Goal: Information Seeking & Learning: Learn about a topic

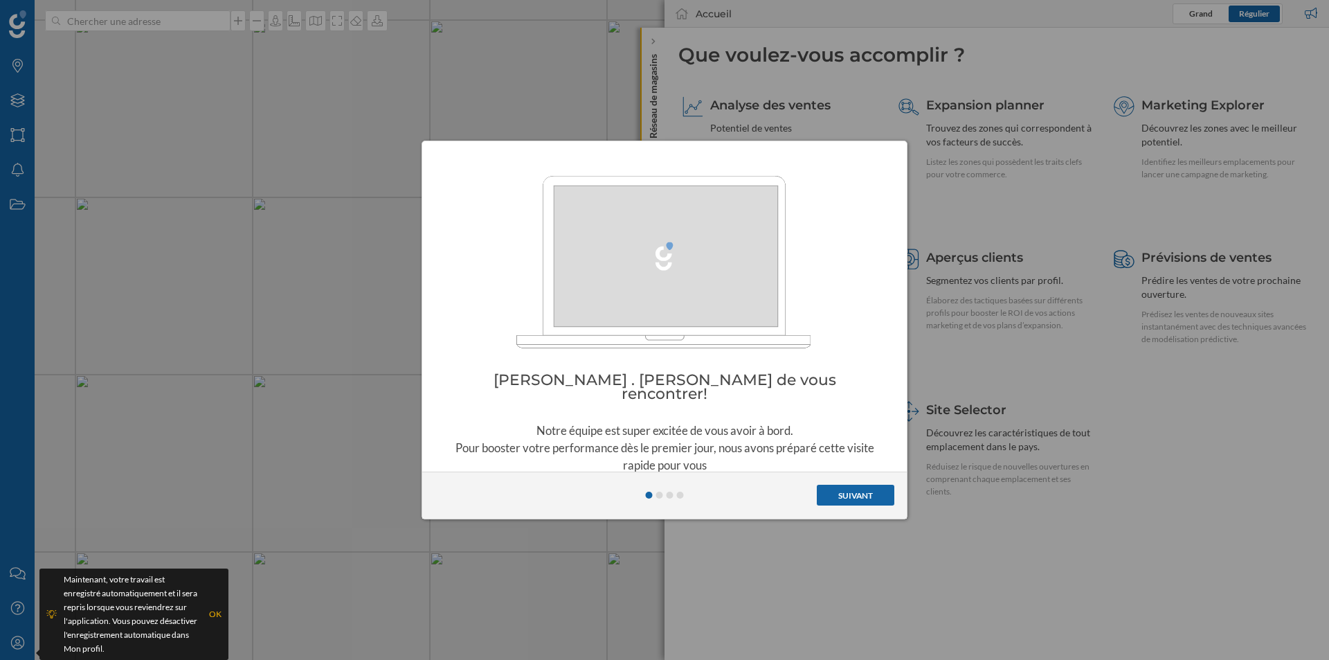
click at [863, 488] on button "Suivant" at bounding box center [856, 494] width 78 height 21
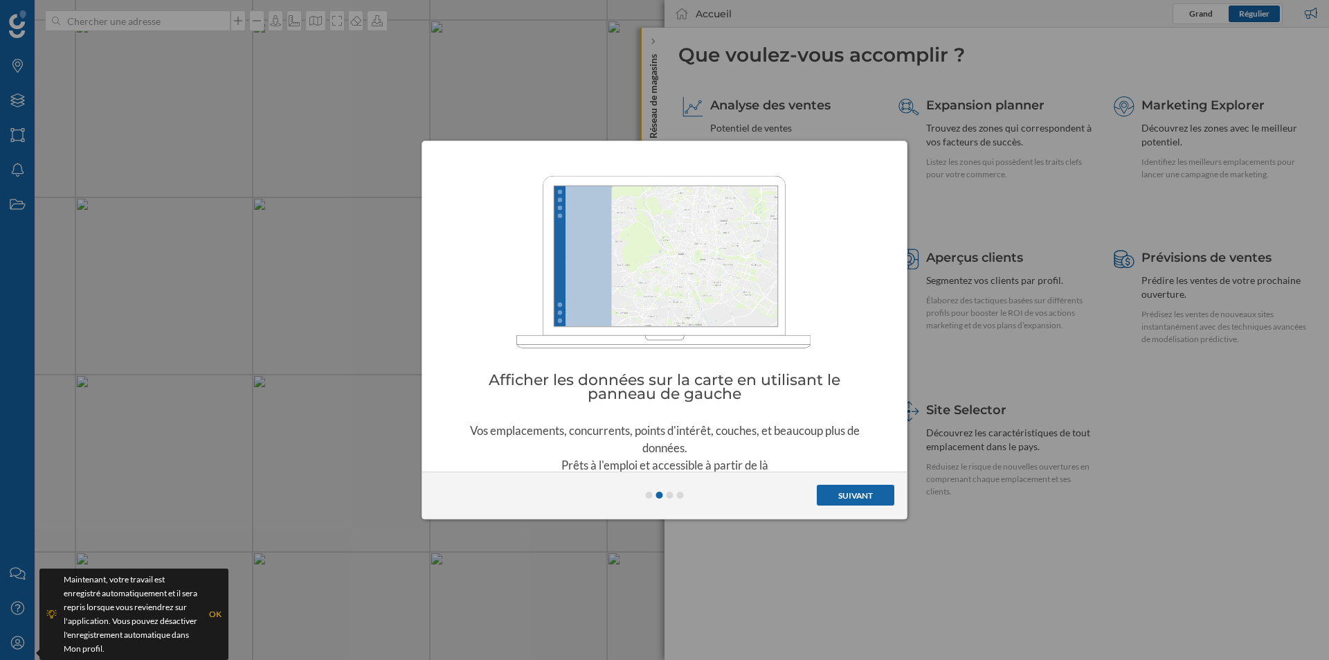
click at [863, 488] on button "Suivant" at bounding box center [856, 494] width 78 height 21
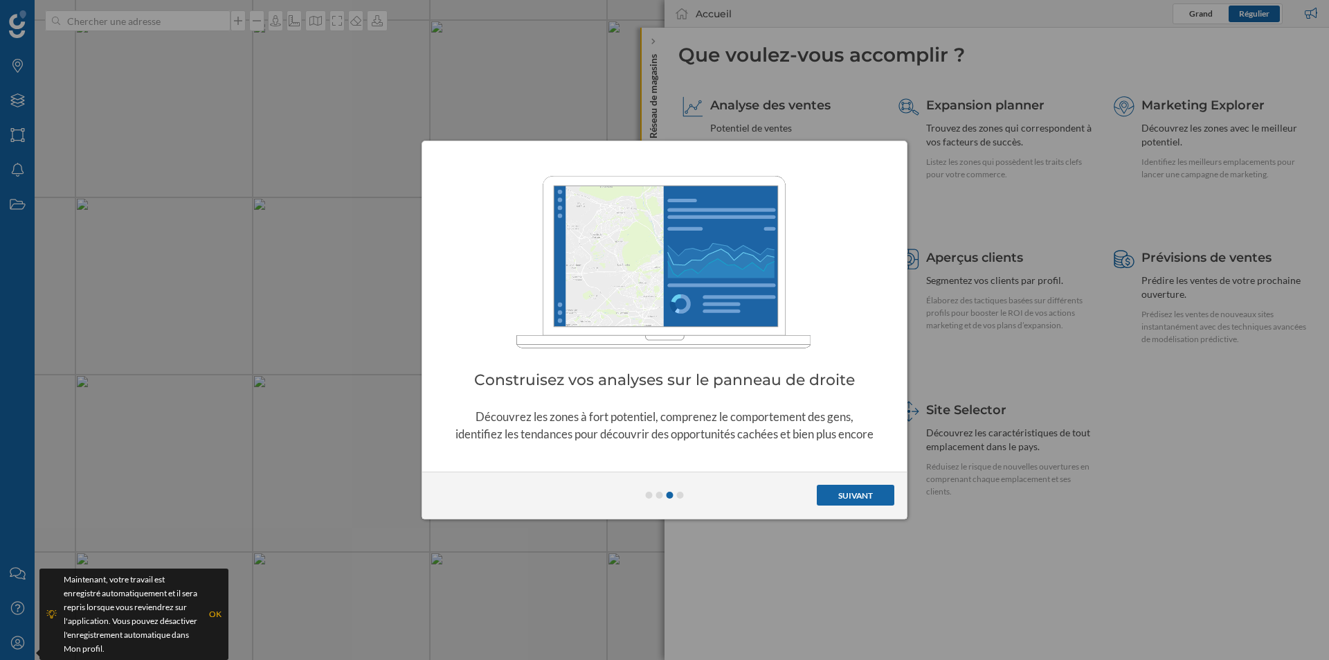
click at [863, 488] on button "Suivant" at bounding box center [856, 494] width 78 height 21
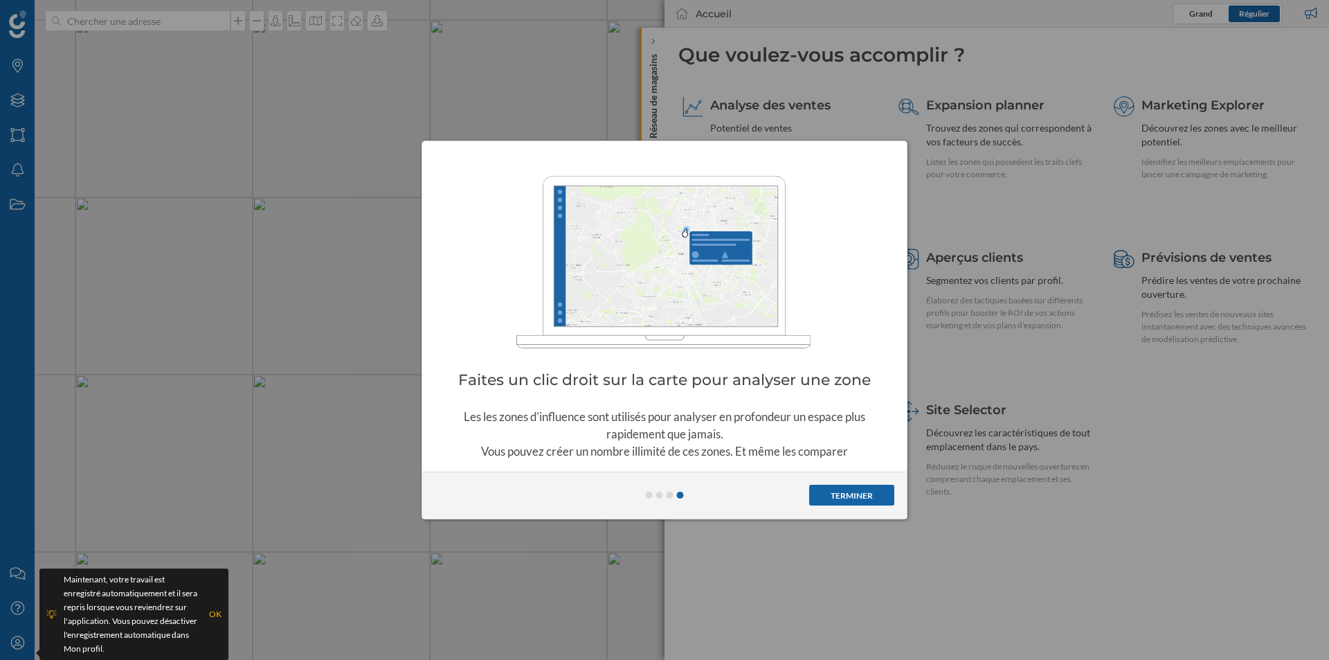
click at [863, 488] on button "Terminer" at bounding box center [851, 494] width 85 height 21
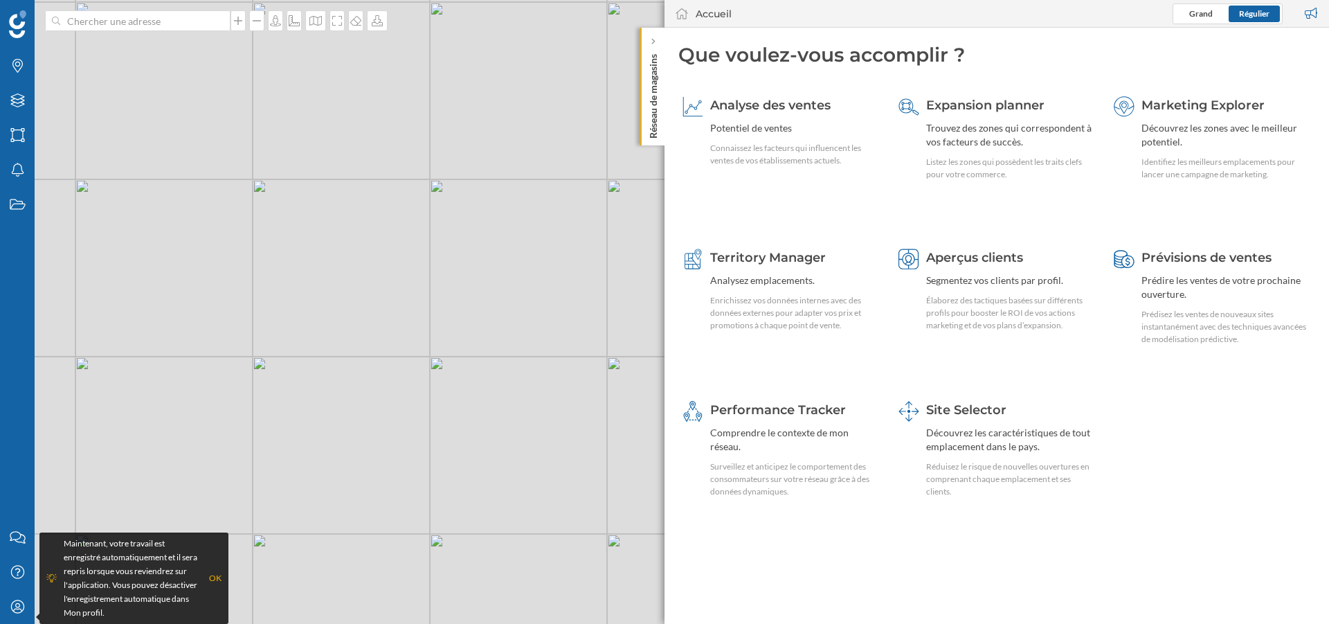
click at [219, 583] on div "OK" at bounding box center [215, 578] width 12 height 14
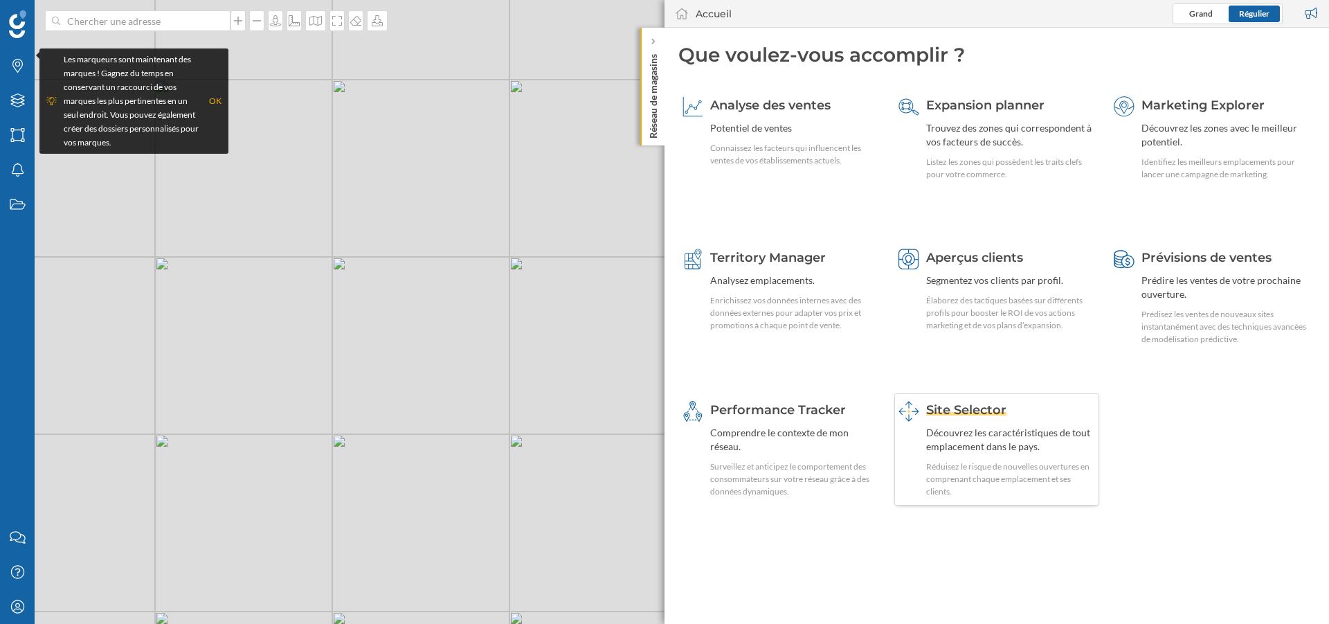
click at [972, 423] on div "Site Selector Découvrez les caractéristiques de tout emplacement dans le pays. …" at bounding box center [1011, 449] width 170 height 97
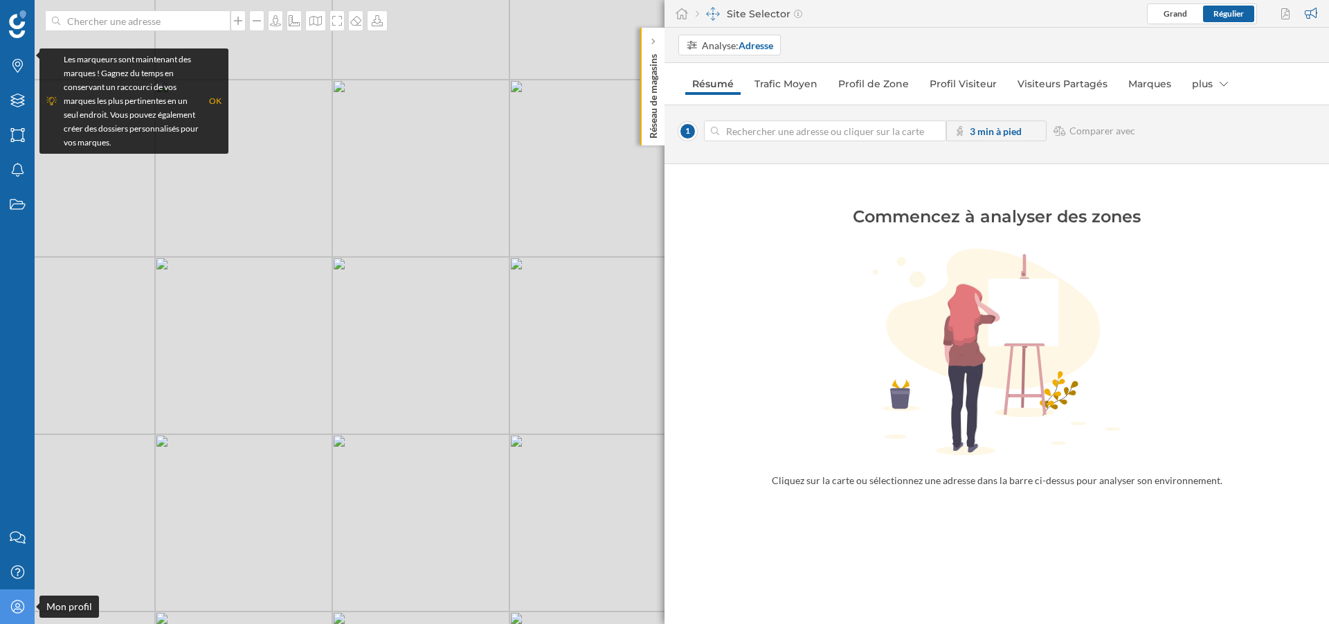
click at [11, 610] on icon "Mon profil" at bounding box center [17, 606] width 17 height 14
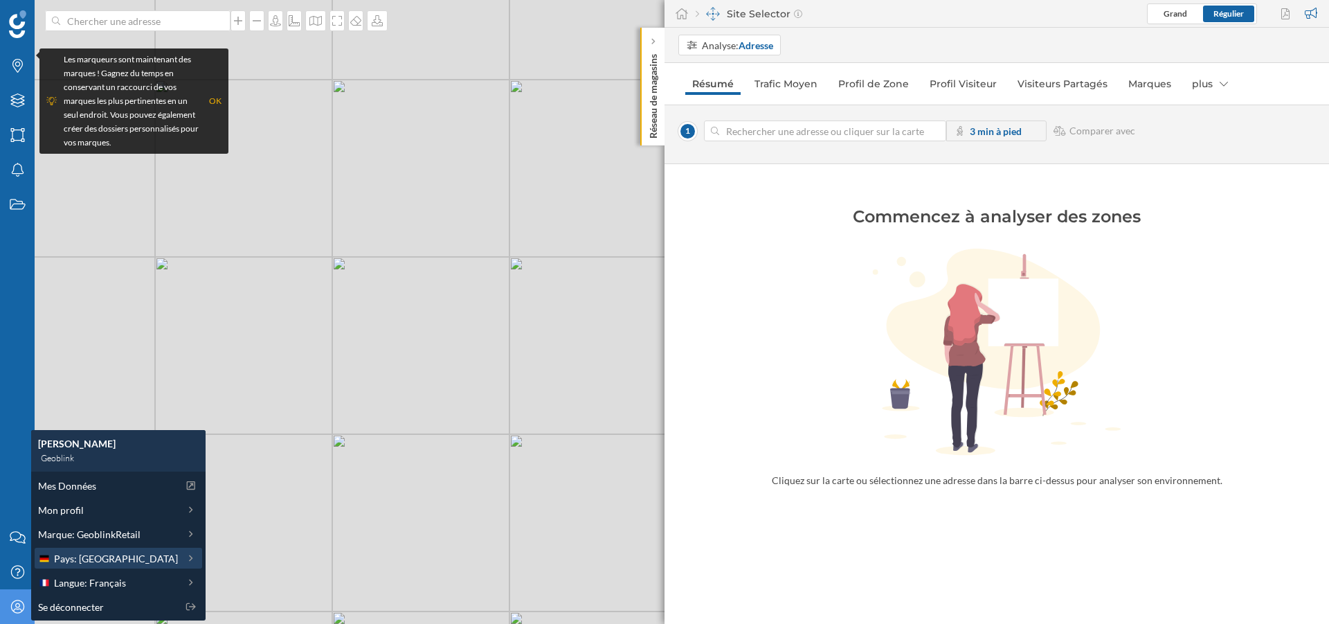
click at [125, 557] on div "Pays: [GEOGRAPHIC_DATA]" at bounding box center [108, 558] width 140 height 15
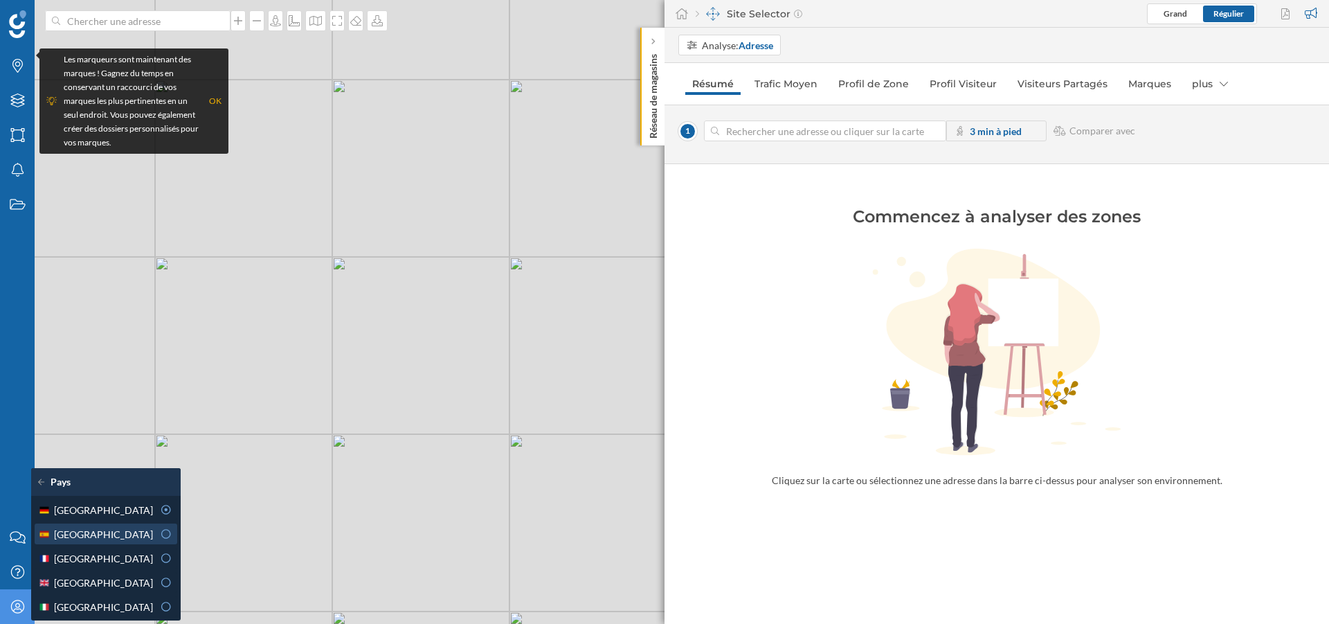
click at [125, 534] on div "[GEOGRAPHIC_DATA]" at bounding box center [95, 534] width 115 height 15
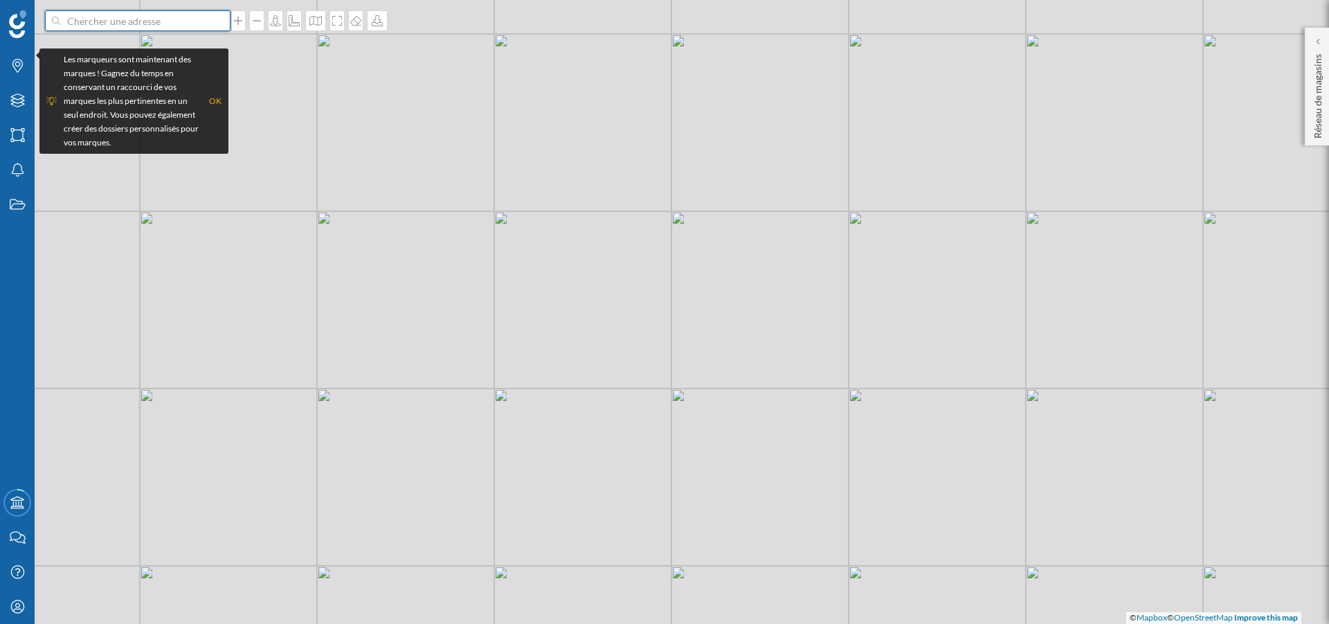
click at [114, 21] on input at bounding box center [137, 20] width 155 height 21
type input "[STREET_ADDRESS]"
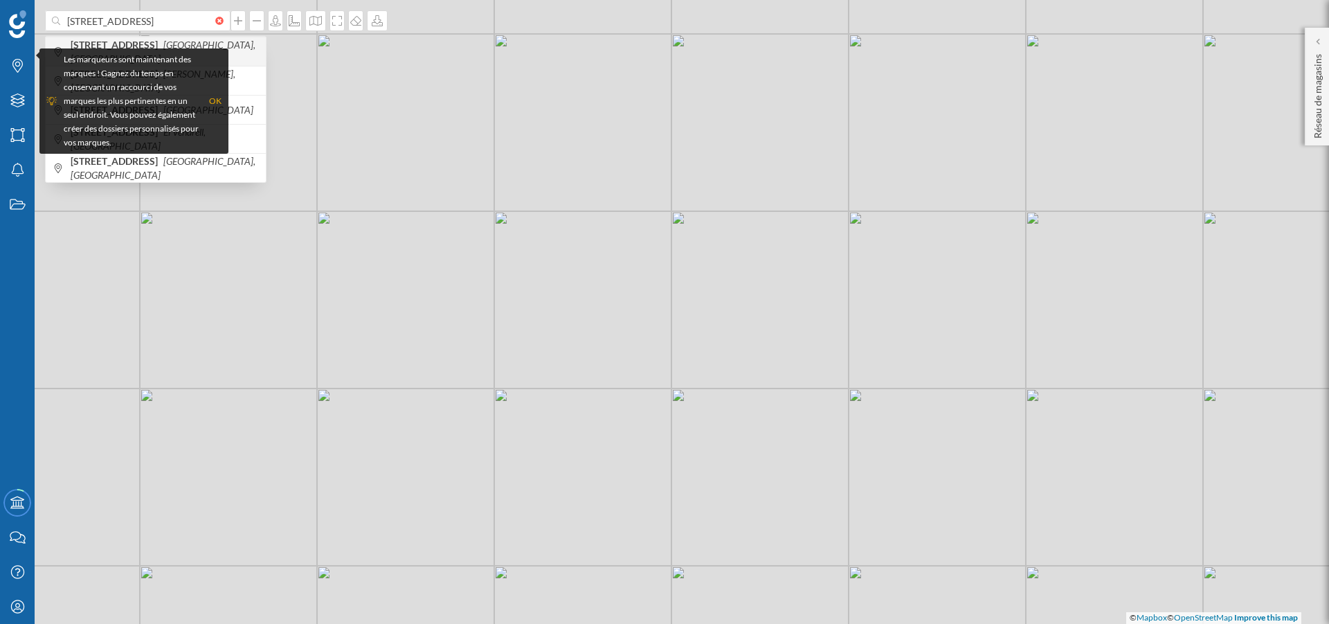
click at [161, 42] on b "[STREET_ADDRESS]" at bounding box center [116, 45] width 91 height 12
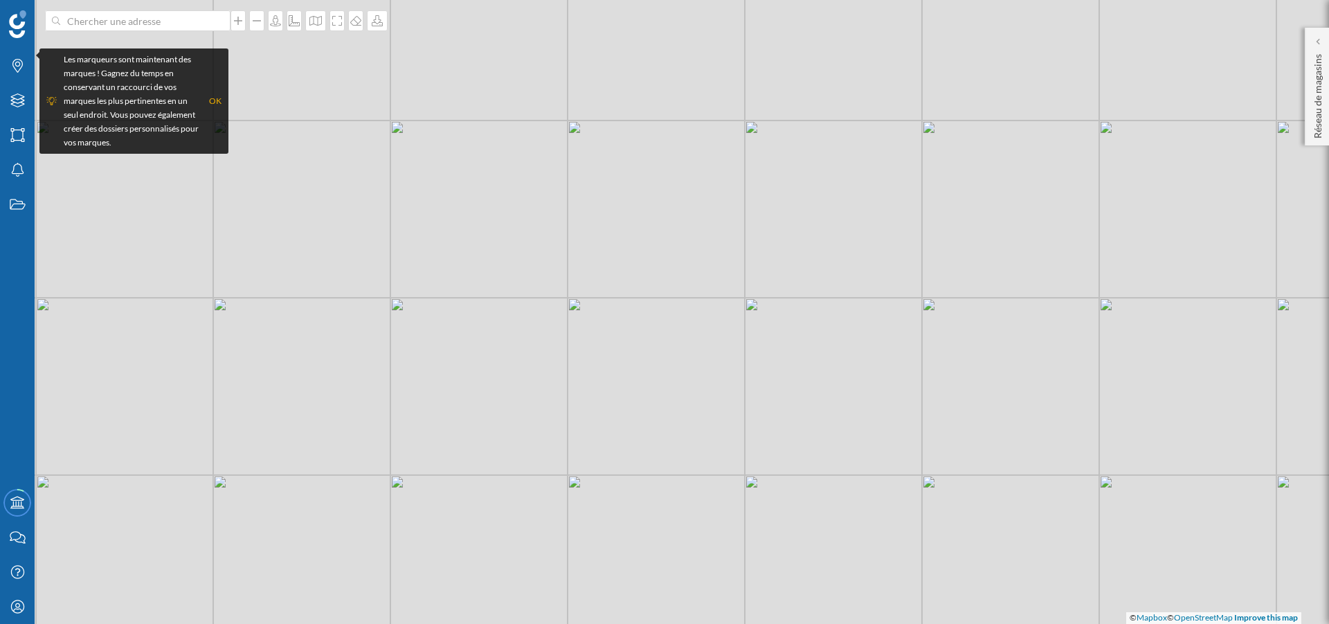
drag, startPoint x: 711, startPoint y: 421, endPoint x: 584, endPoint y: 598, distance: 217.8
click at [584, 598] on div "© Mapbox © OpenStreetMap Improve this map" at bounding box center [664, 312] width 1329 height 624
click at [158, 30] on input at bounding box center [137, 20] width 155 height 21
click at [156, 45] on span "[STREET_ADDRESS]" at bounding box center [165, 52] width 188 height 14
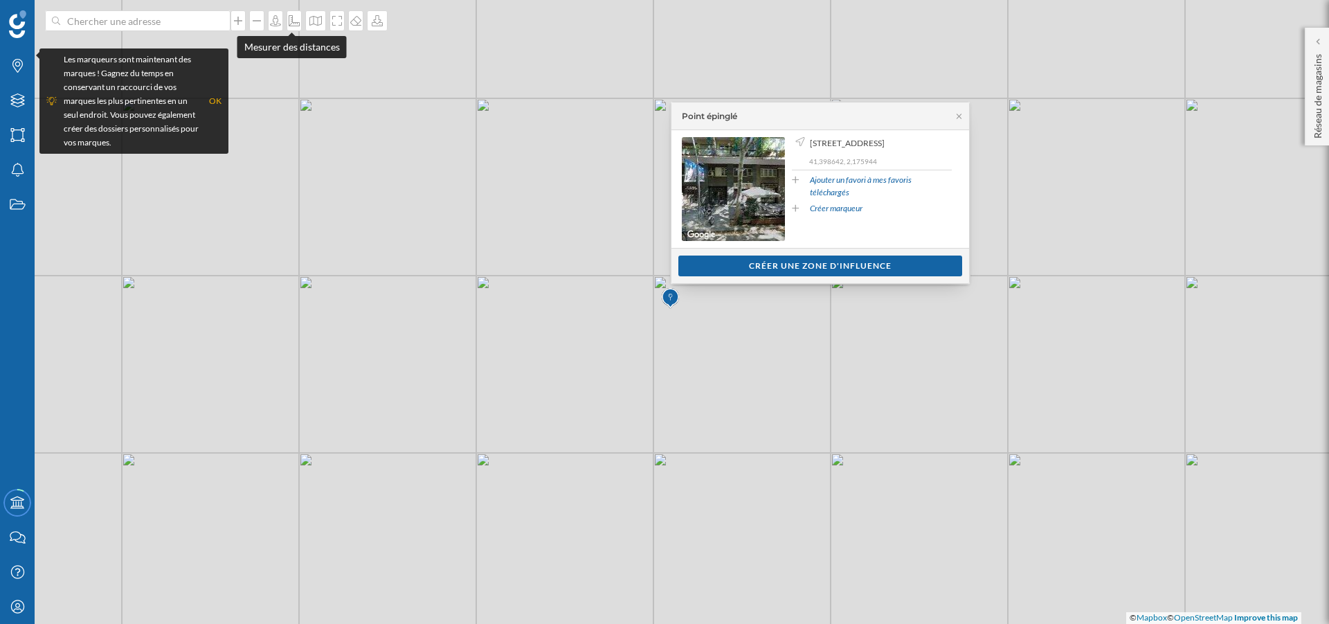
drag, startPoint x: 279, startPoint y: 23, endPoint x: 323, endPoint y: 48, distance: 50.2
click at [323, 48] on body "Marques Filtres Zones Notifications Travail Académie Nous contacter Centre d'ai…" at bounding box center [664, 312] width 1329 height 624
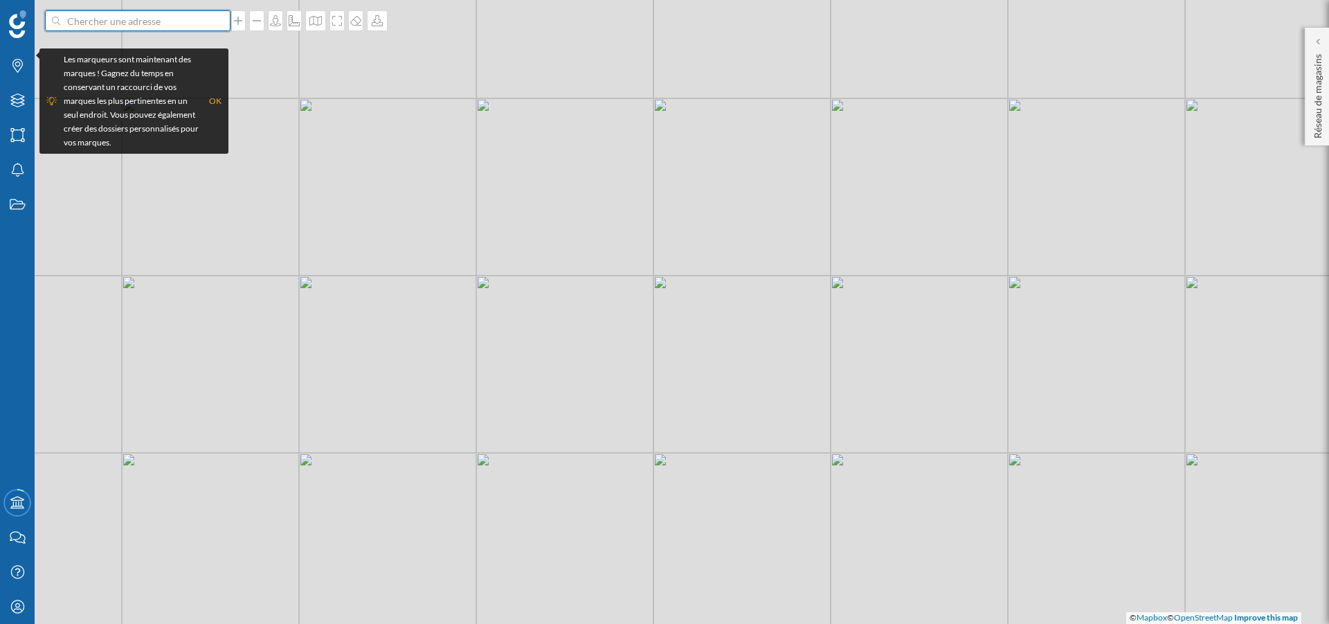
click at [201, 12] on input at bounding box center [137, 20] width 155 height 21
click at [185, 45] on span "[STREET_ADDRESS]" at bounding box center [165, 52] width 188 height 14
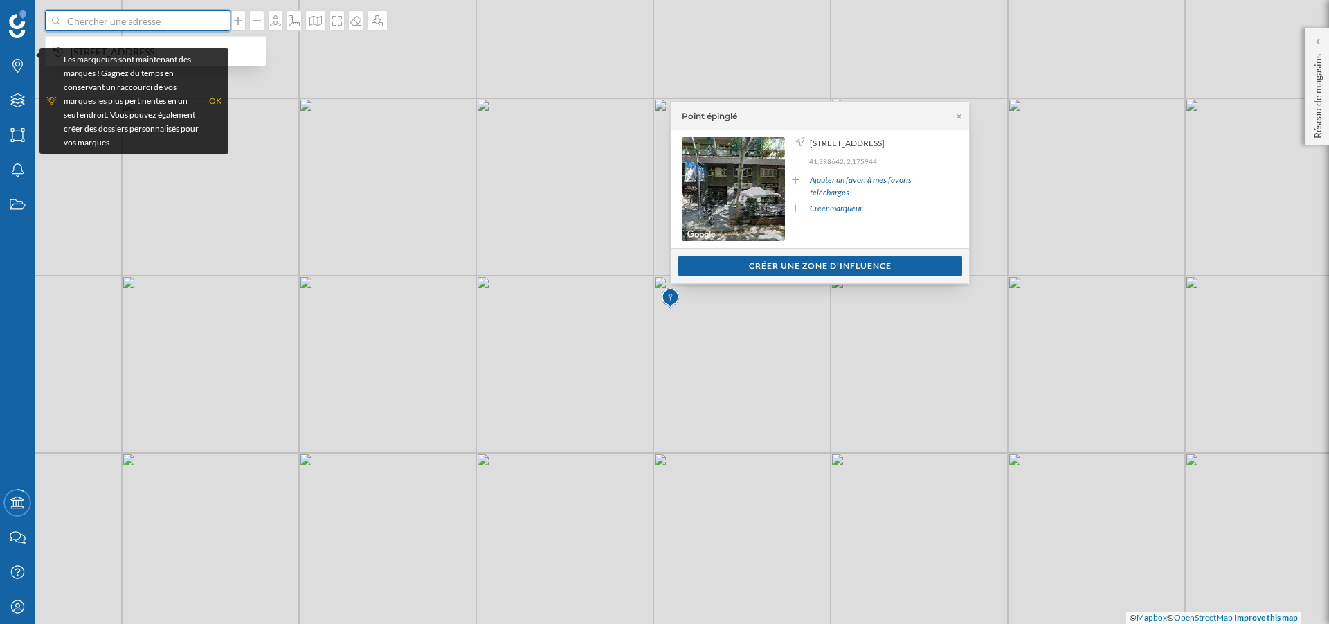
click at [208, 21] on input at bounding box center [137, 20] width 155 height 21
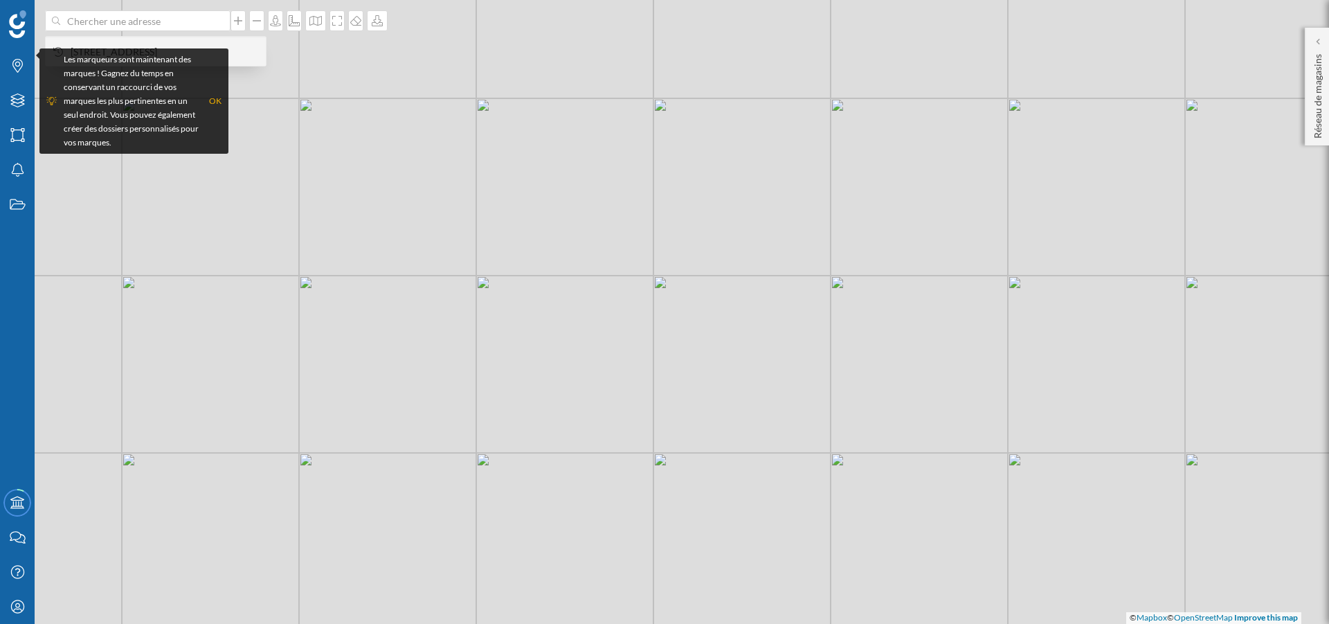
click at [208, 45] on span "[STREET_ADDRESS]" at bounding box center [165, 52] width 188 height 14
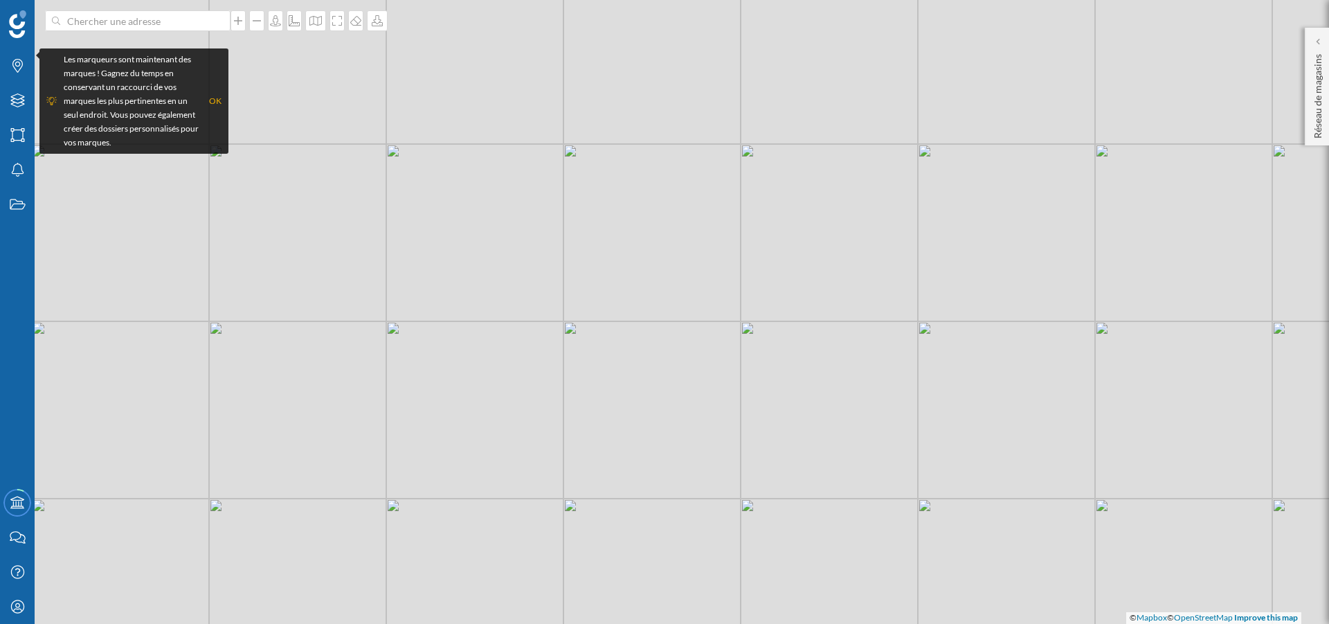
drag, startPoint x: 375, startPoint y: 284, endPoint x: 487, endPoint y: 224, distance: 126.3
click at [487, 224] on div "© Mapbox © OpenStreetMap Improve this map" at bounding box center [664, 312] width 1329 height 624
click at [189, 17] on input at bounding box center [137, 20] width 155 height 21
click at [183, 45] on span "[STREET_ADDRESS]" at bounding box center [165, 52] width 188 height 14
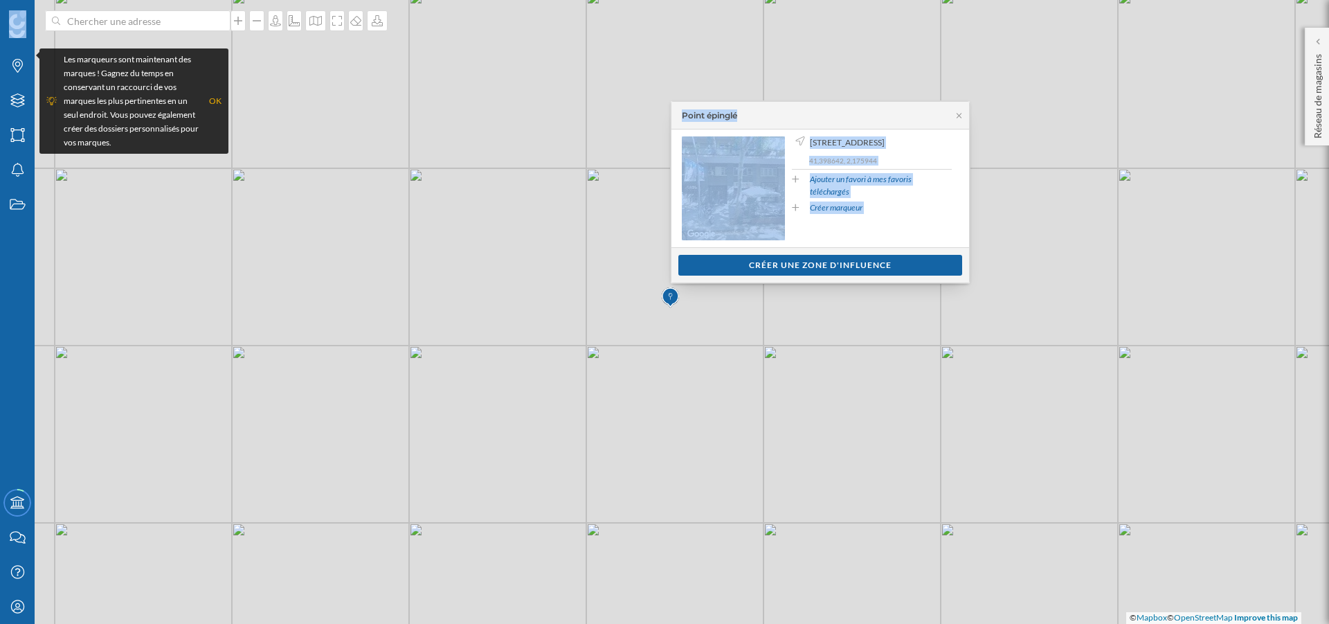
drag, startPoint x: 273, startPoint y: 19, endPoint x: 678, endPoint y: 305, distance: 495.6
click at [678, 305] on div "Marques Filtres Zones Notifications Travail Académie Nous contacter Centre d'ai…" at bounding box center [664, 312] width 1329 height 624
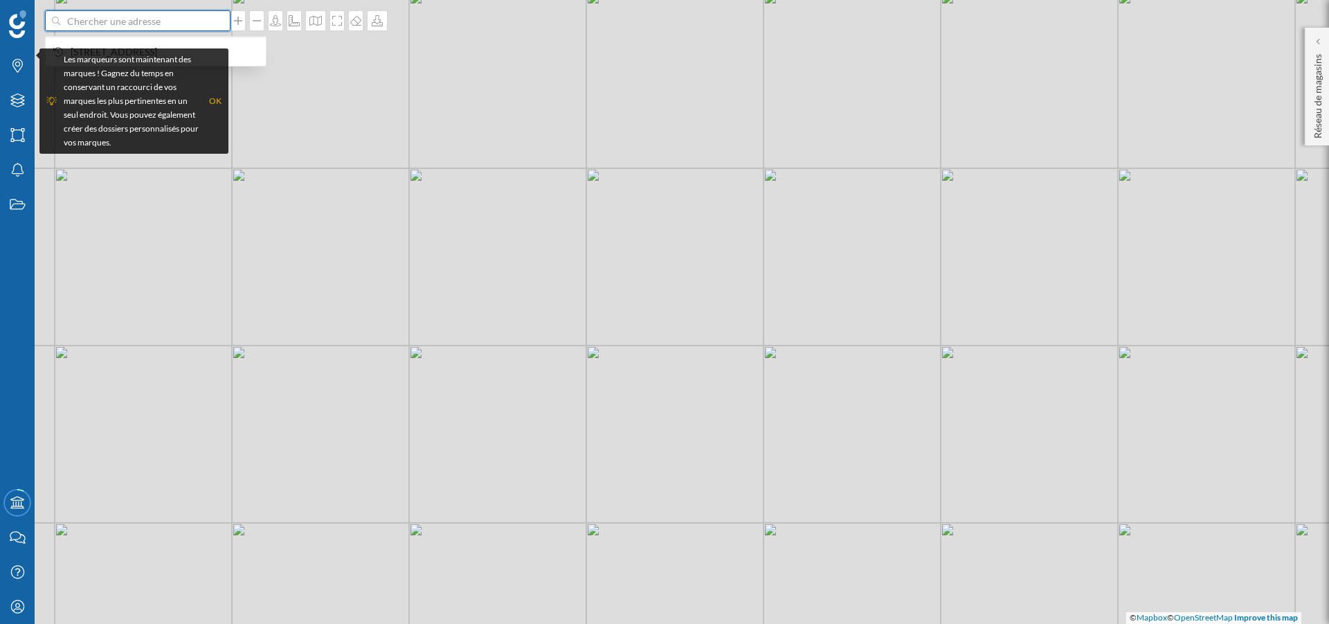
click at [181, 17] on input at bounding box center [137, 20] width 155 height 21
click at [160, 45] on span "[STREET_ADDRESS]" at bounding box center [165, 52] width 188 height 14
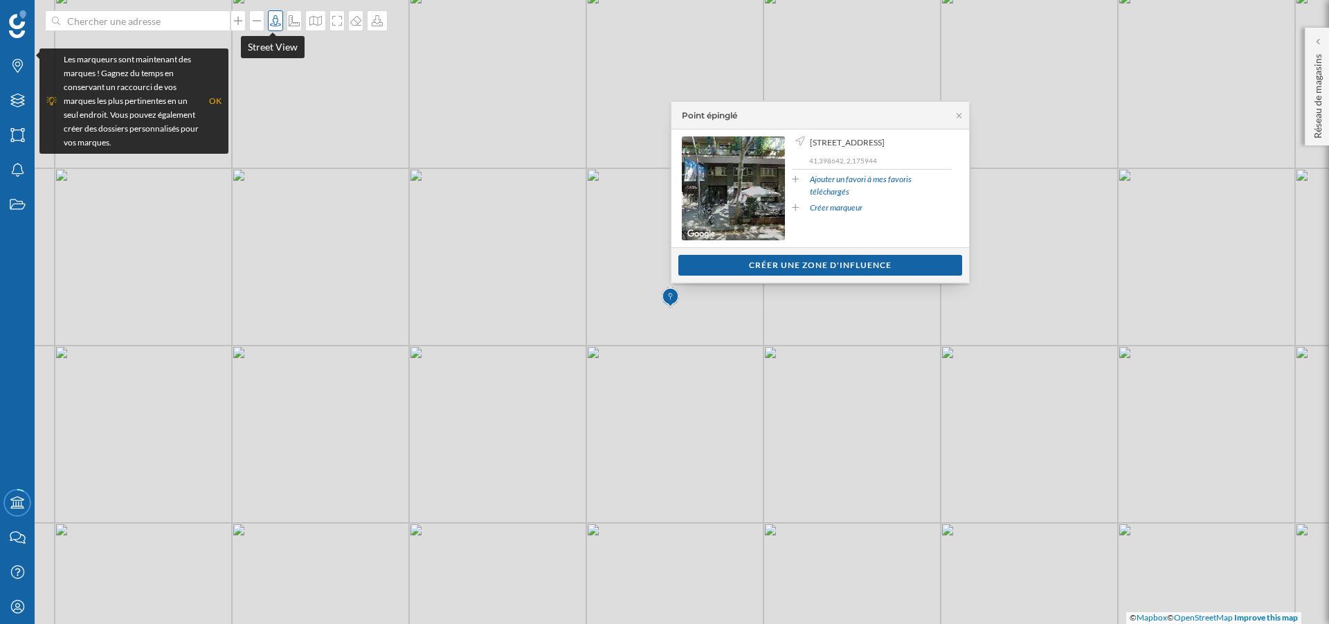
click at [277, 17] on icon at bounding box center [276, 20] width 14 height 11
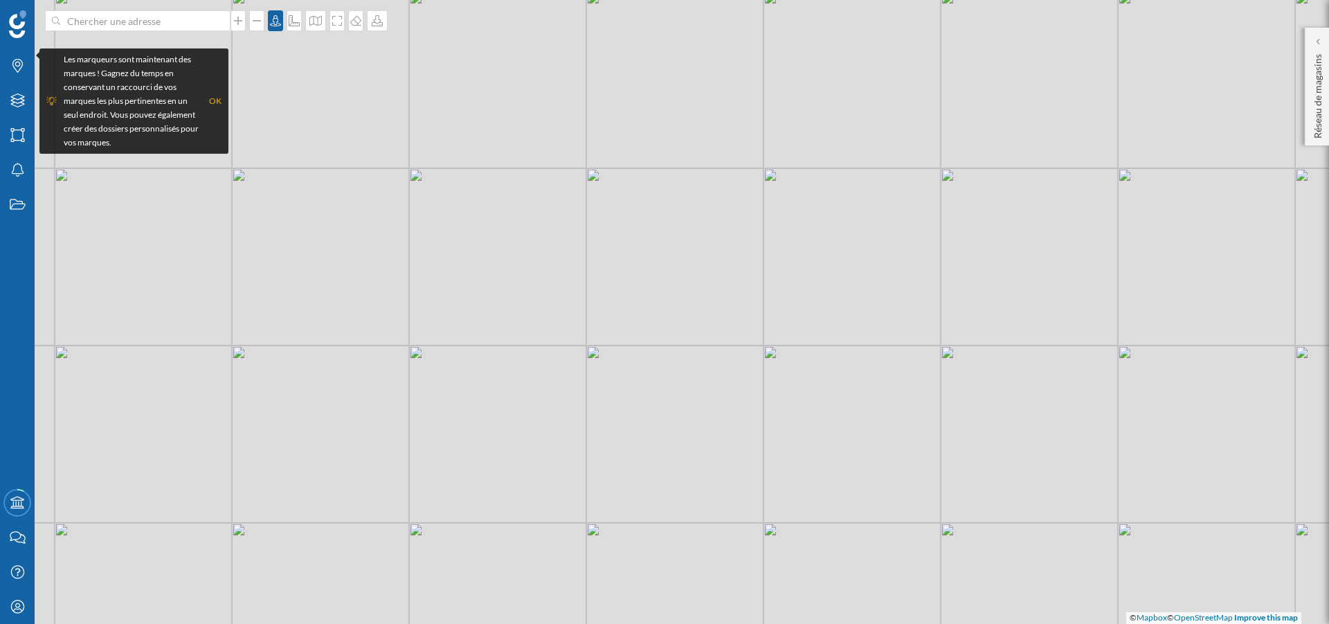
click at [671, 285] on div "© Mapbox © OpenStreetMap Improve this map" at bounding box center [664, 312] width 1329 height 624
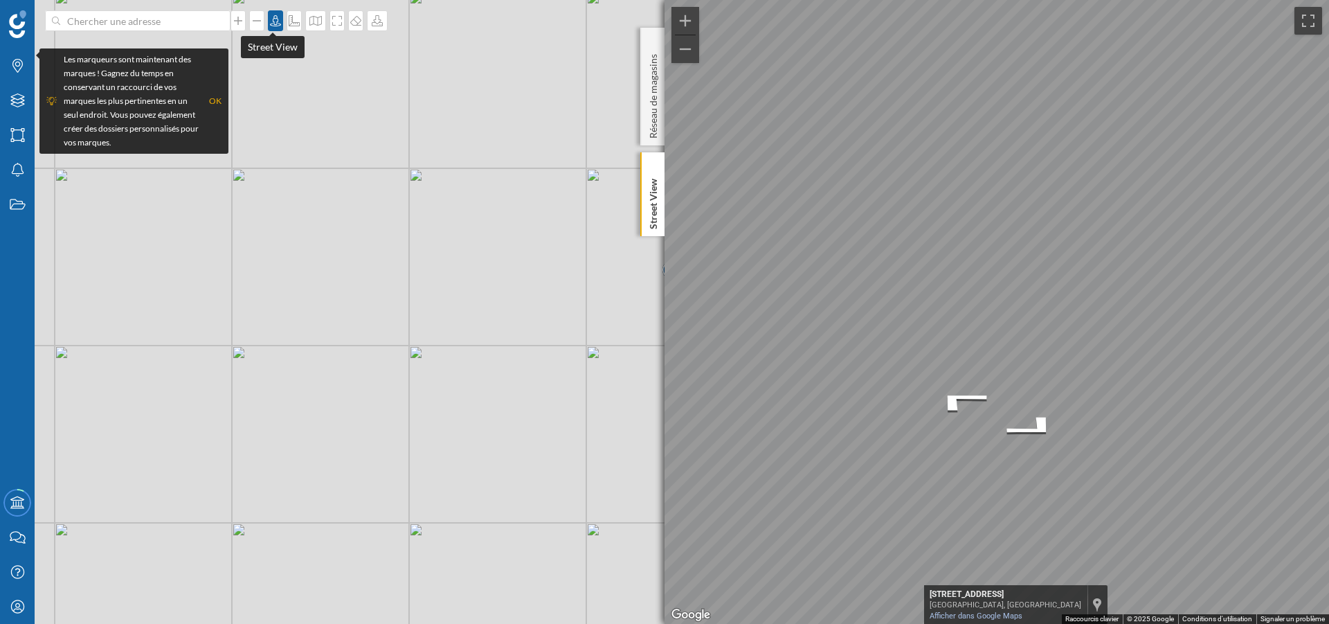
click at [273, 24] on icon at bounding box center [275, 20] width 11 height 11
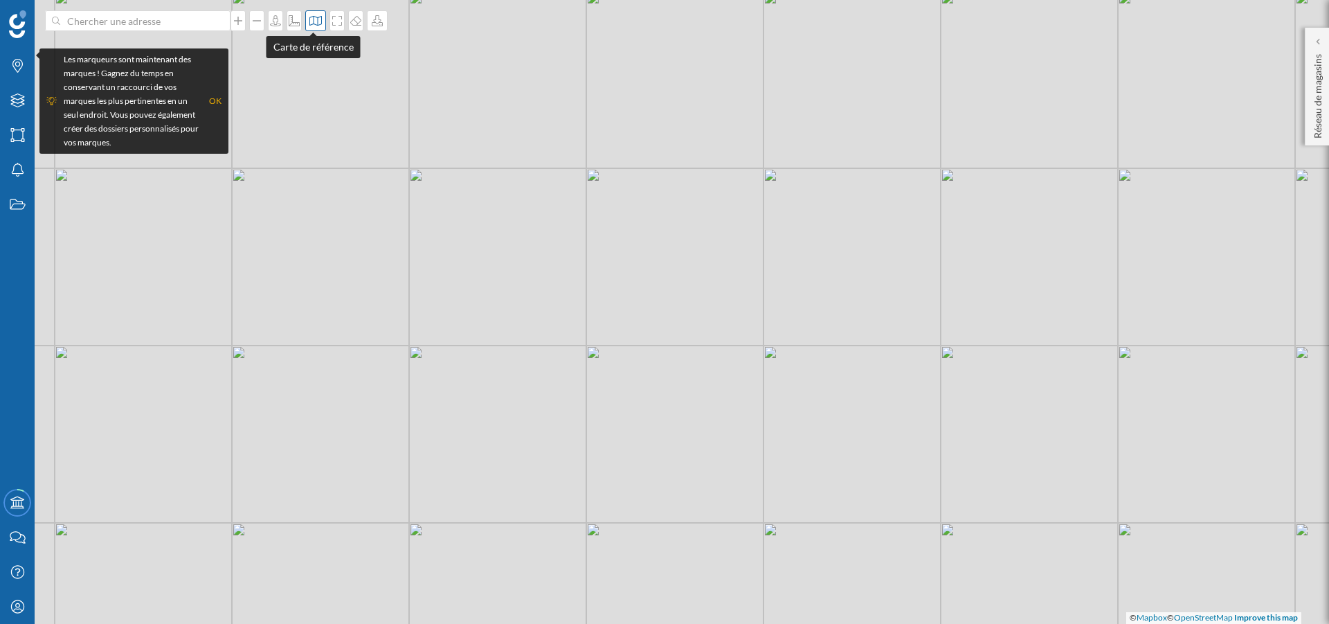
click at [314, 19] on icon at bounding box center [316, 20] width 14 height 11
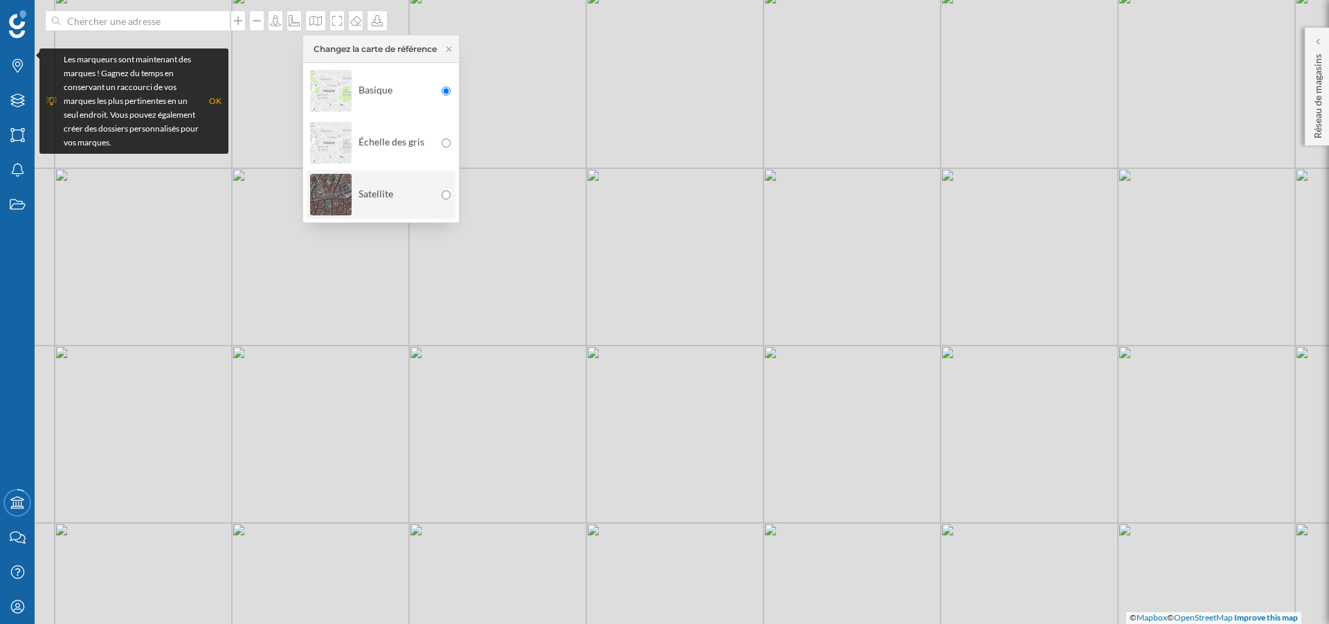
click at [347, 182] on img at bounding box center [331, 194] width 42 height 48
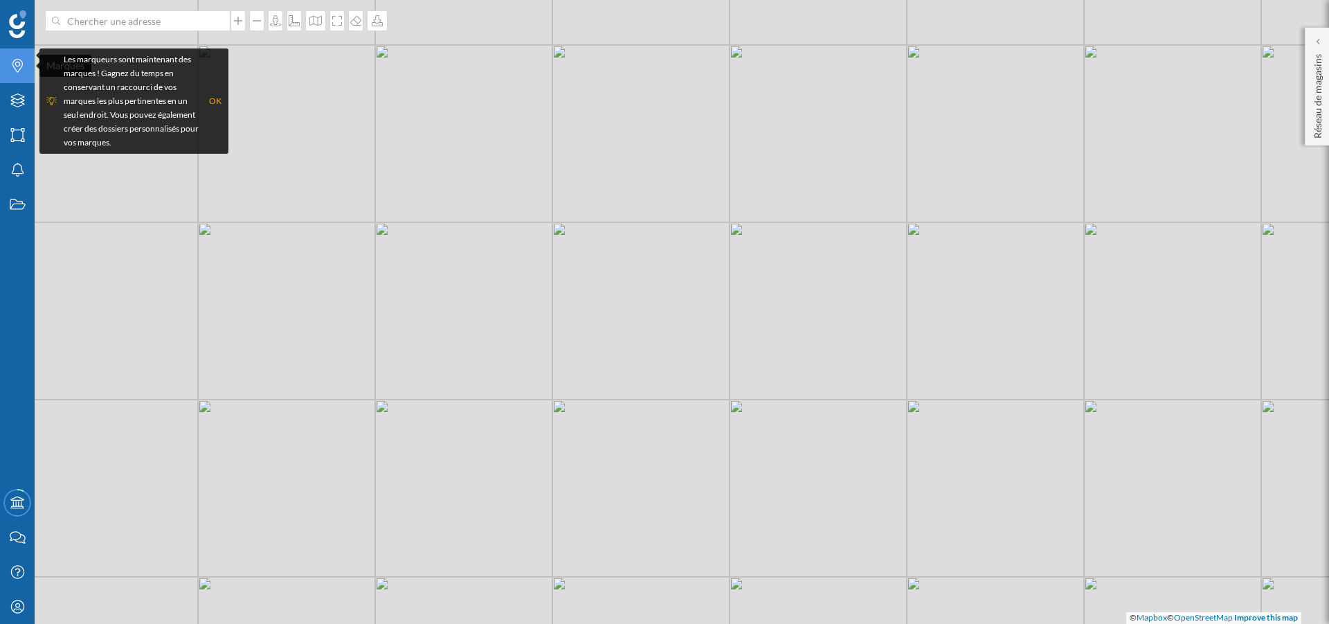
click at [10, 61] on icon "Marques" at bounding box center [17, 66] width 17 height 14
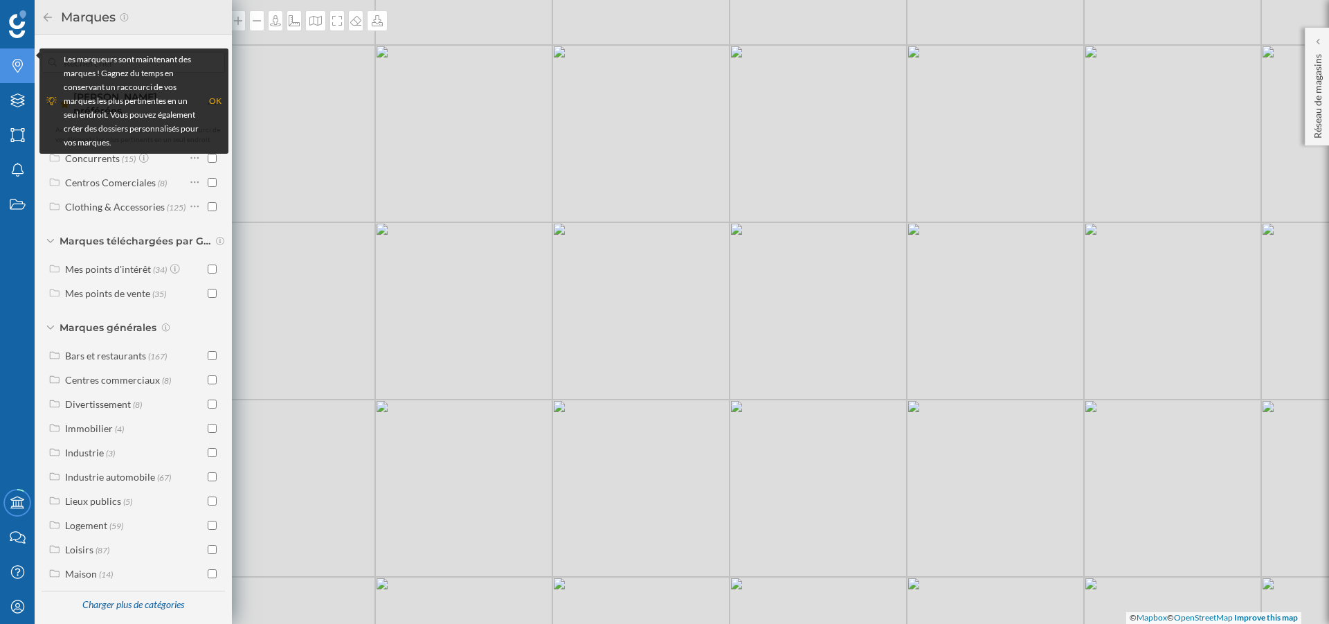
click at [215, 104] on div "OK" at bounding box center [215, 101] width 12 height 14
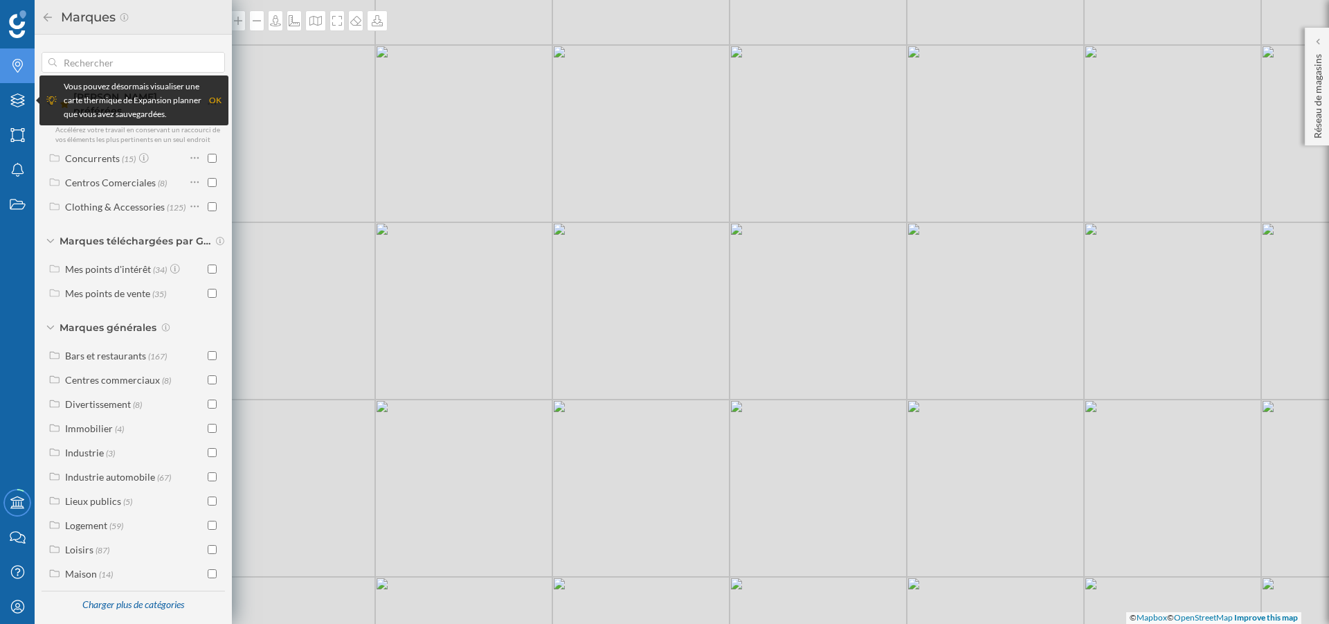
click at [212, 103] on div "OK" at bounding box center [215, 100] width 12 height 14
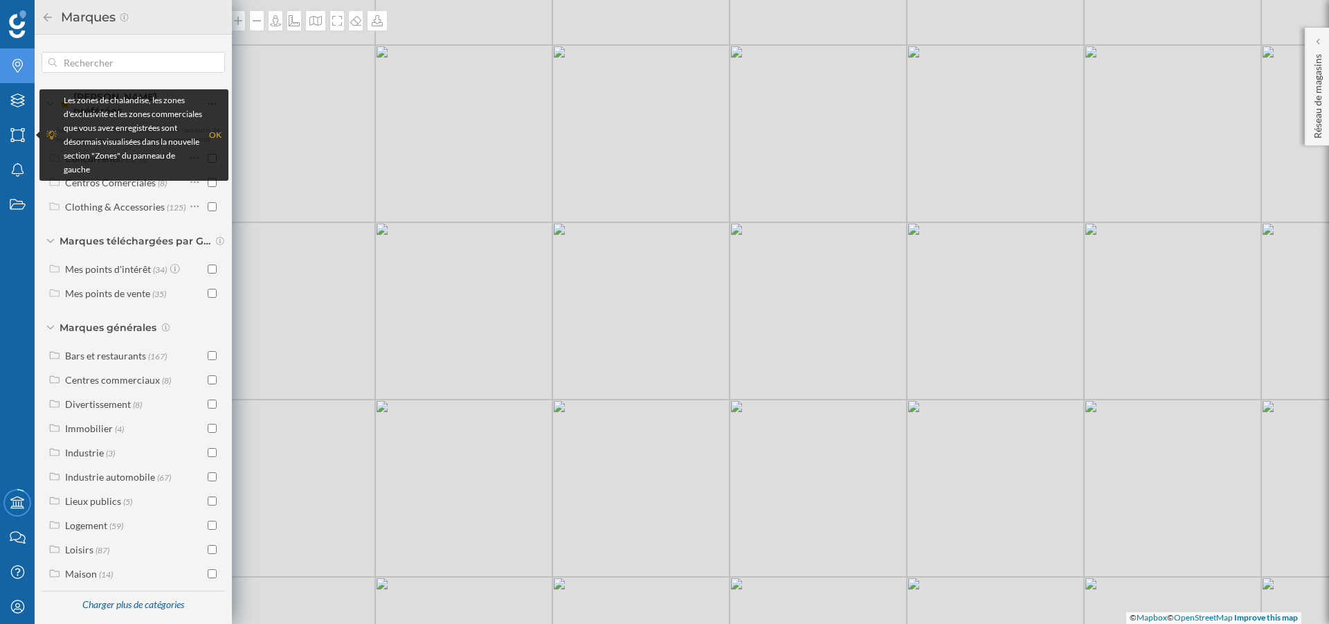
click at [214, 136] on div "OK" at bounding box center [215, 135] width 12 height 14
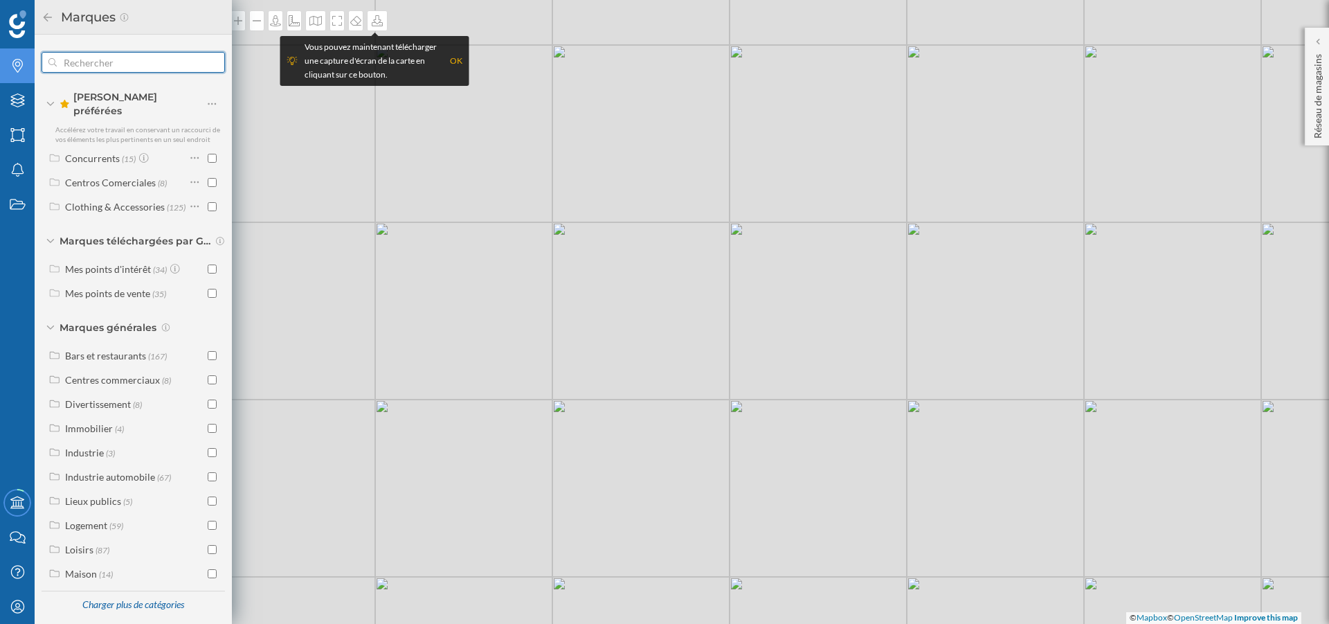
click at [122, 57] on input "text" at bounding box center [133, 62] width 153 height 28
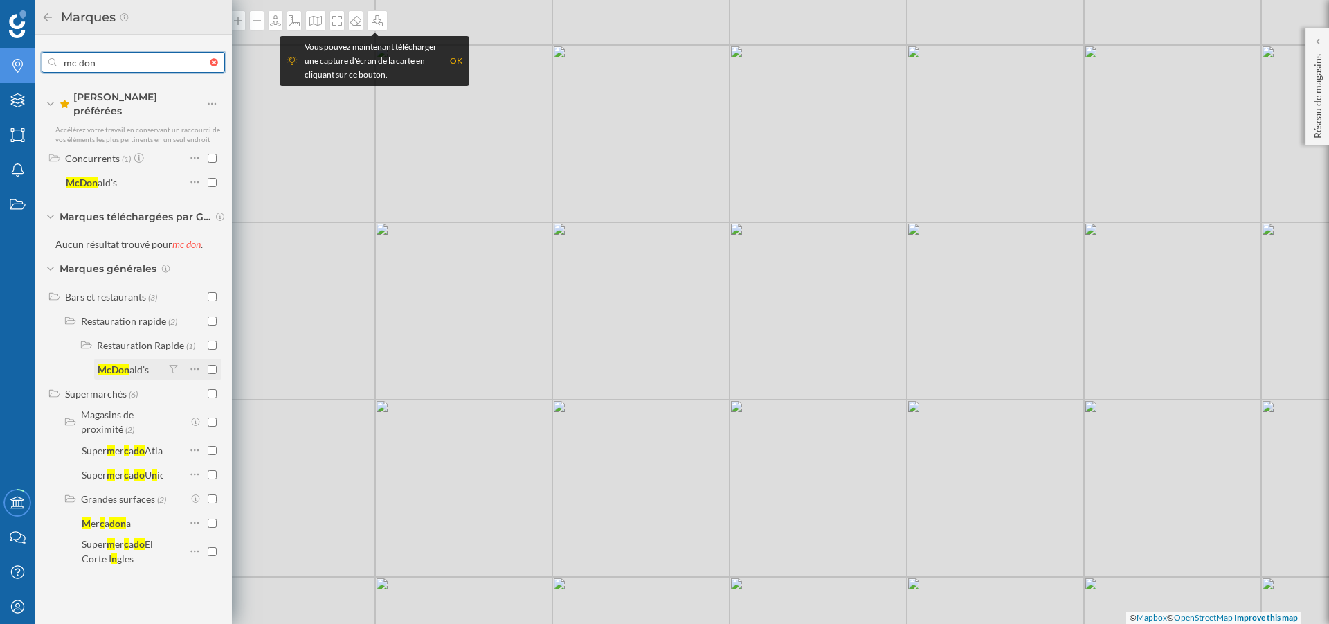
type input "mc don"
click at [211, 365] on input "checkbox" at bounding box center [212, 369] width 9 height 9
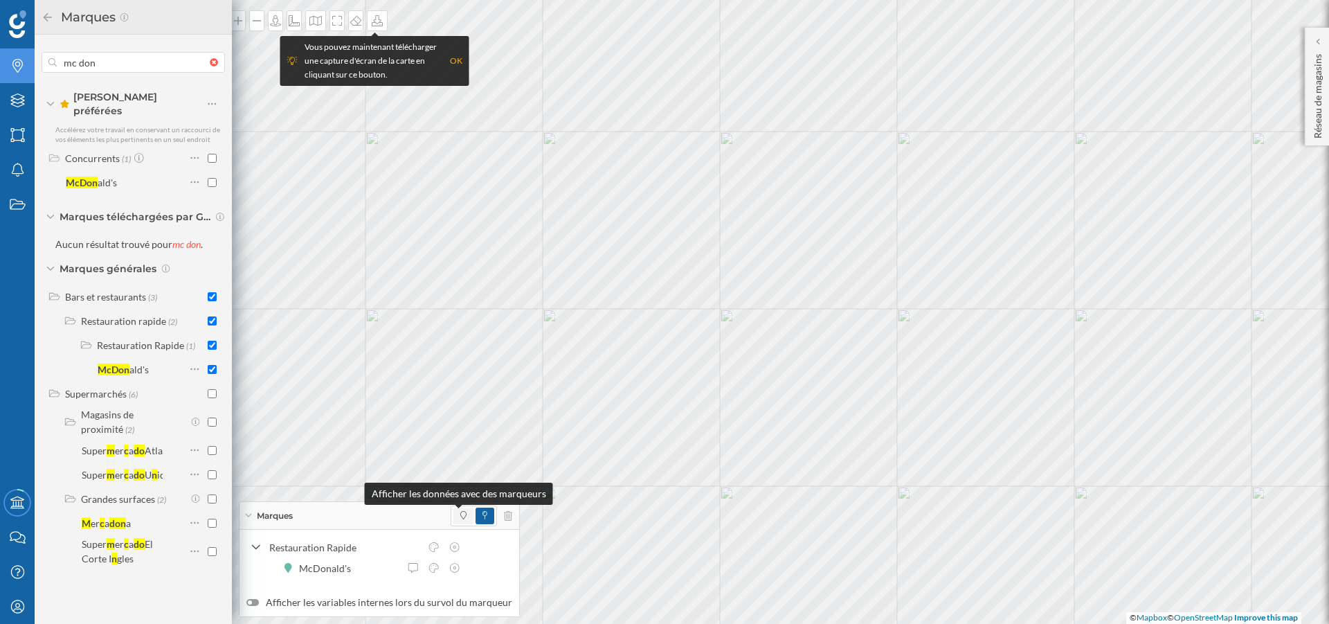
click at [460, 517] on icon at bounding box center [463, 515] width 6 height 8
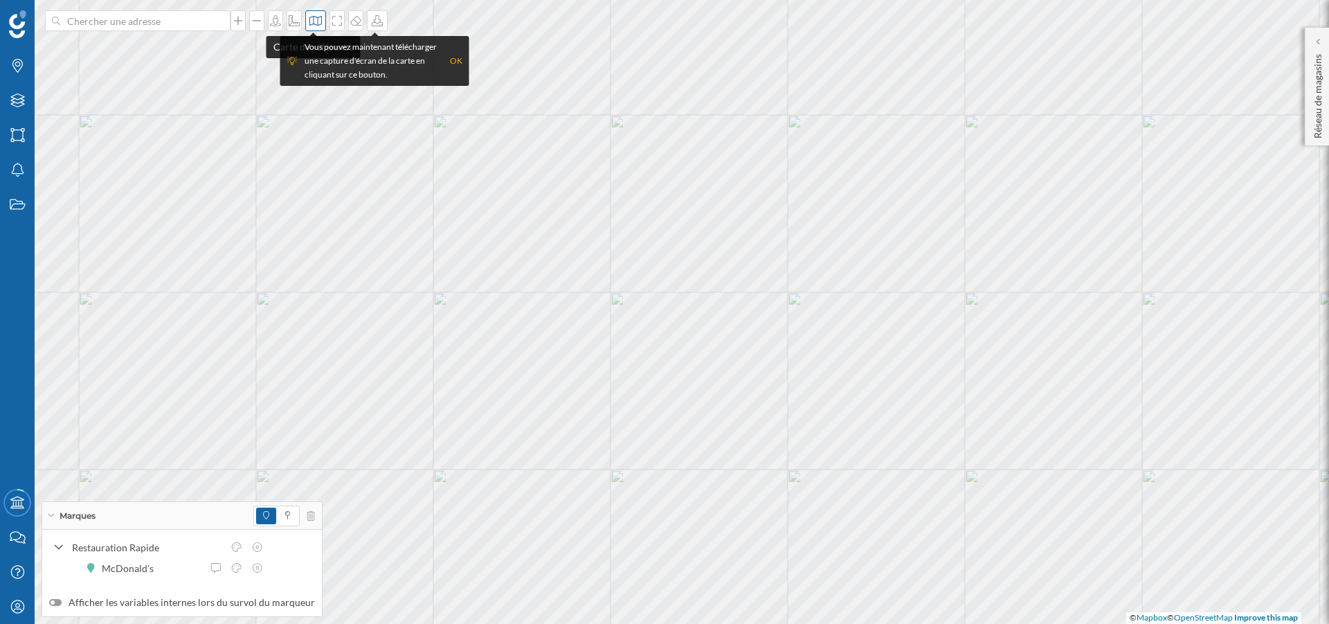
click at [313, 22] on icon at bounding box center [316, 20] width 14 height 11
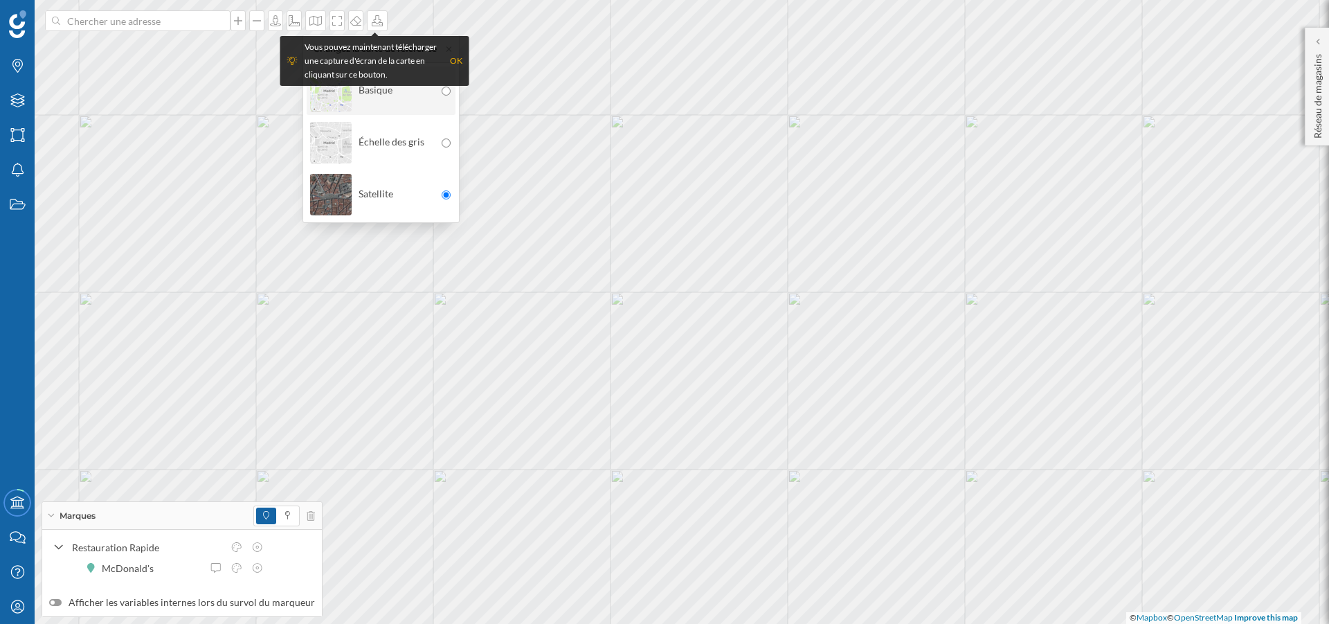
click at [370, 107] on div "Basique" at bounding box center [372, 90] width 125 height 48
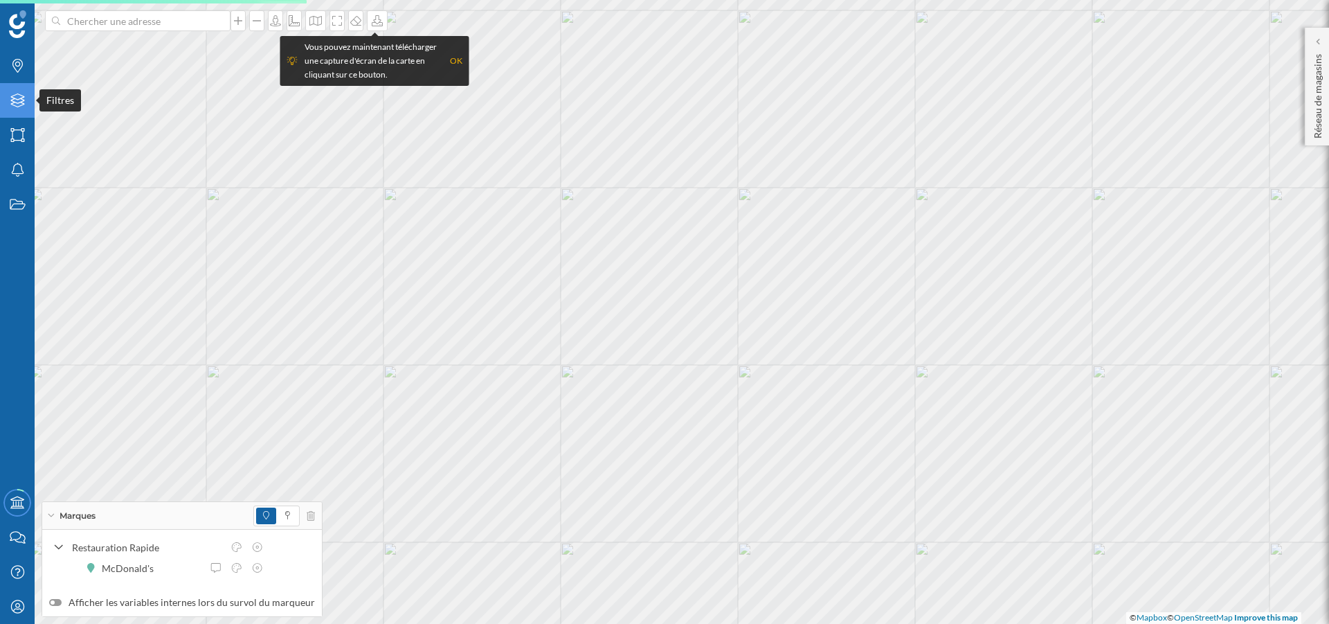
click at [12, 89] on div "Filtres" at bounding box center [17, 100] width 35 height 35
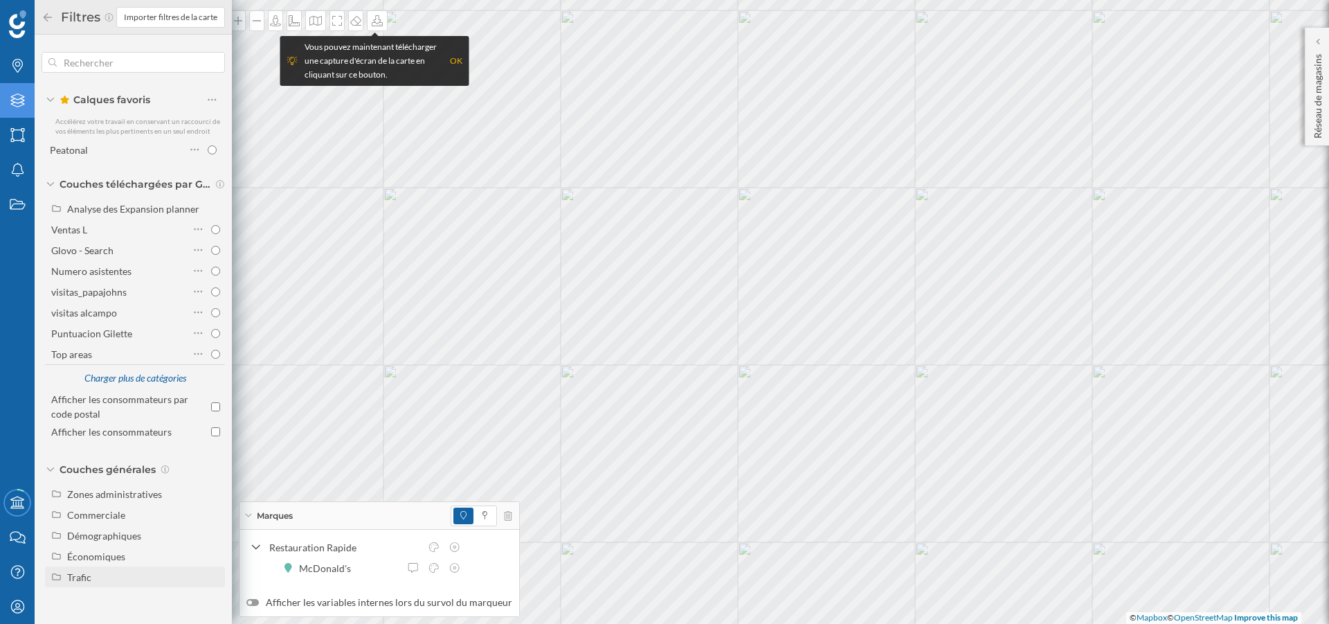
click at [71, 573] on div "Trafic" at bounding box center [79, 577] width 24 height 12
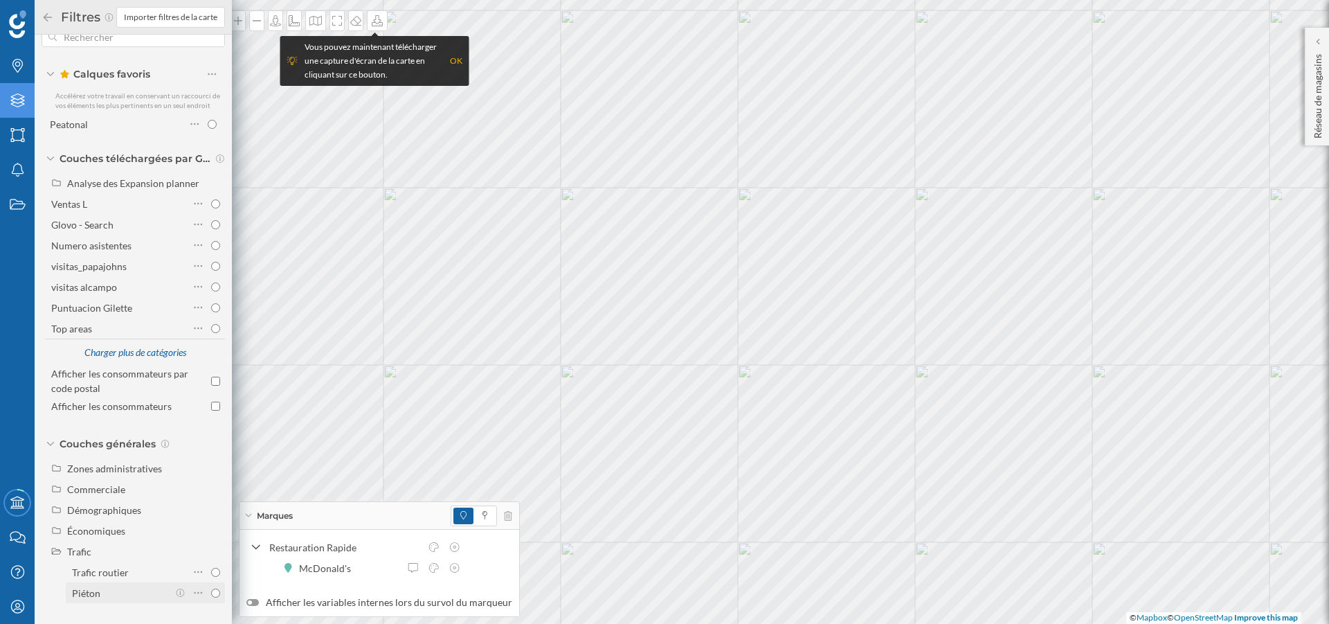
click at [211, 592] on input "Piéton" at bounding box center [215, 592] width 9 height 9
radio input "true"
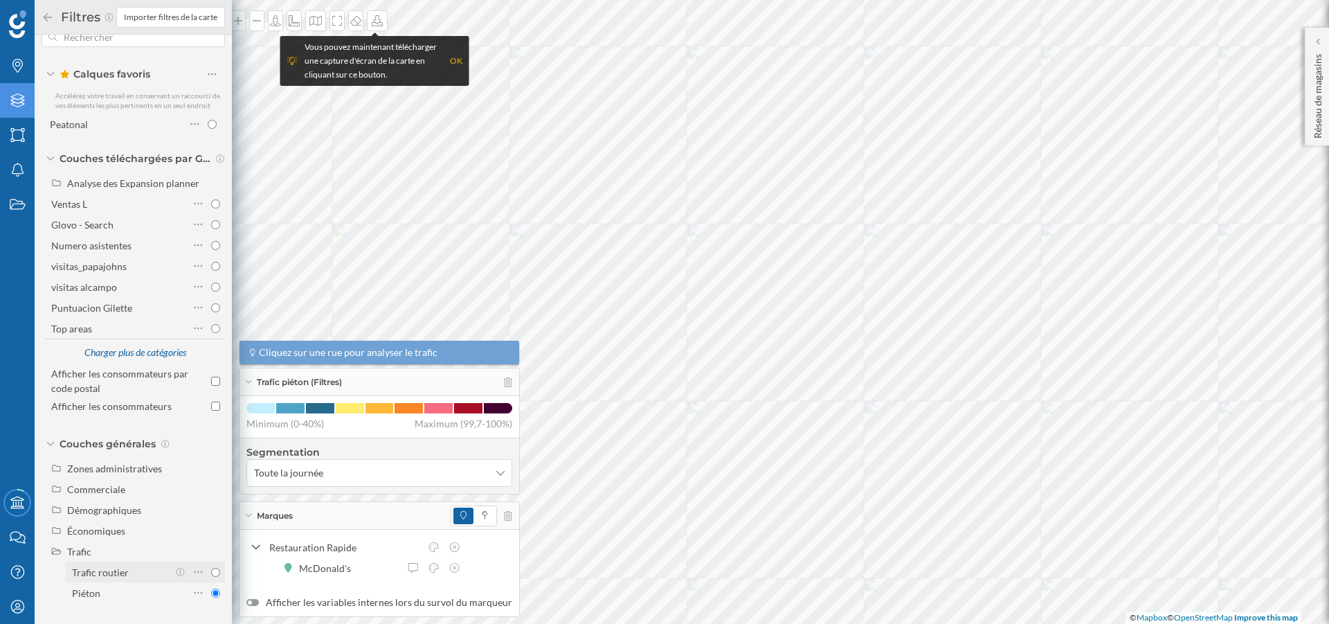
click at [211, 574] on input "Trafic routier" at bounding box center [215, 571] width 9 height 9
radio input "true"
click at [218, 592] on label "Piéton" at bounding box center [145, 592] width 159 height 21
click at [218, 592] on input "Piéton" at bounding box center [215, 592] width 9 height 9
radio input "true"
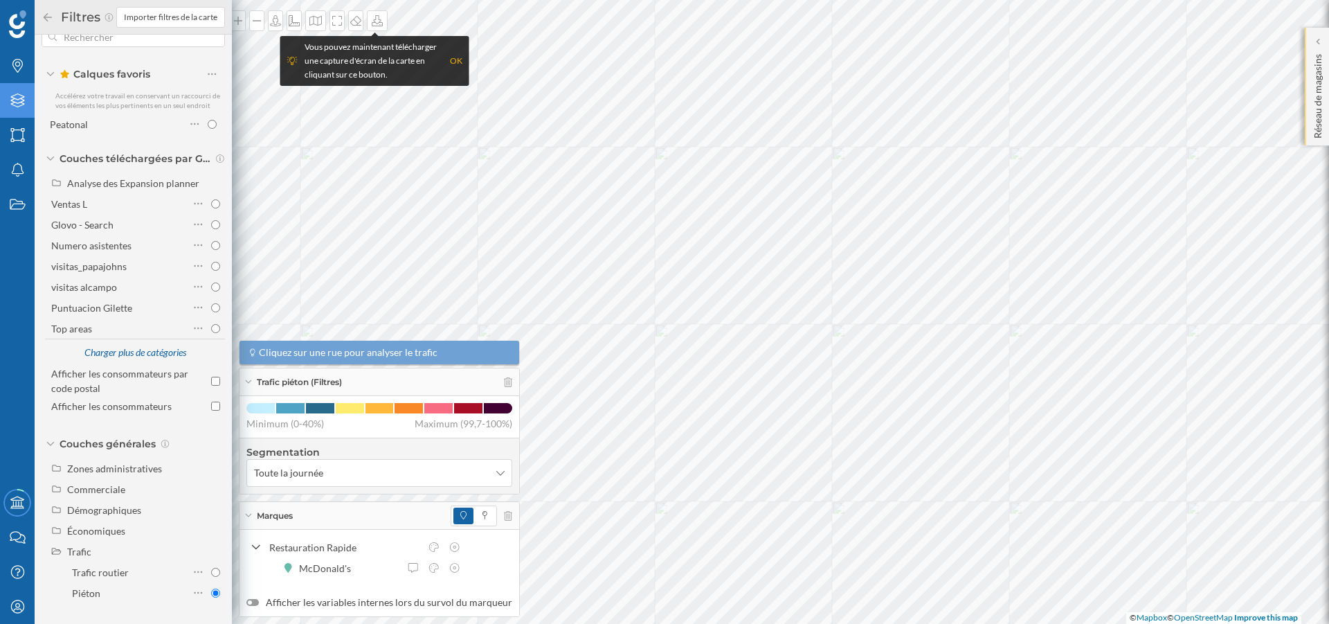
click at [1325, 87] on div "Réseau de magasins" at bounding box center [1317, 87] width 24 height 118
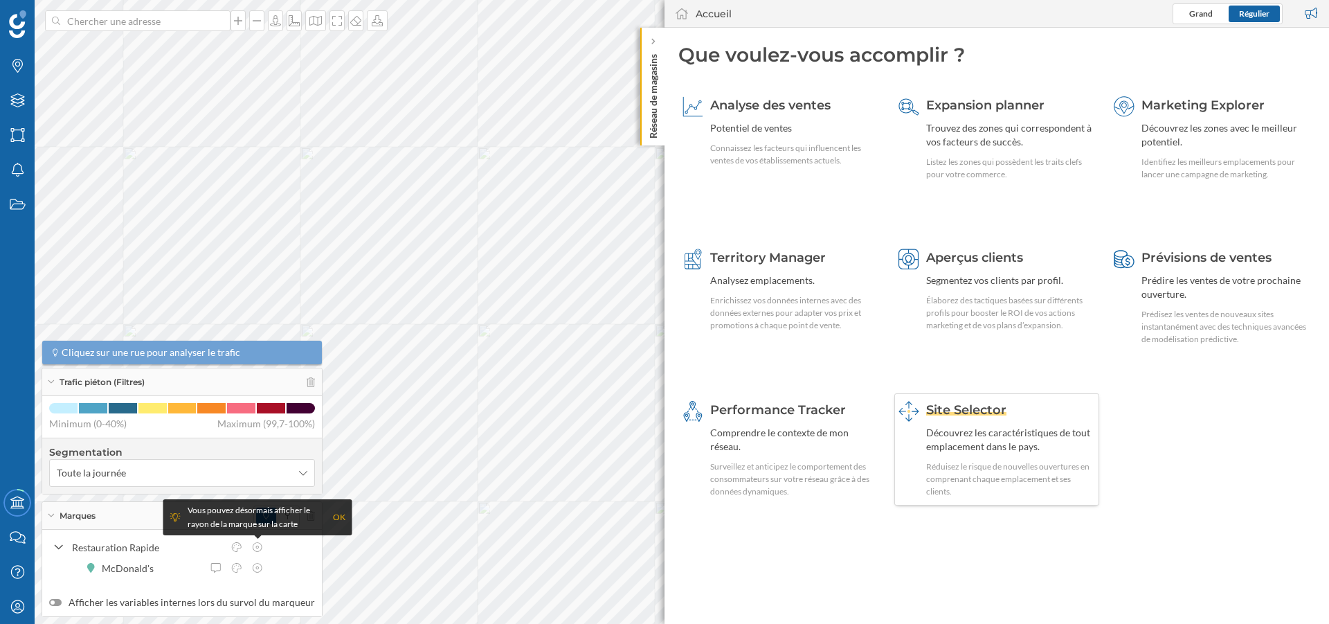
click at [1006, 436] on div "Découvrez les caractéristiques de tout emplacement dans le pays." at bounding box center [1011, 440] width 170 height 28
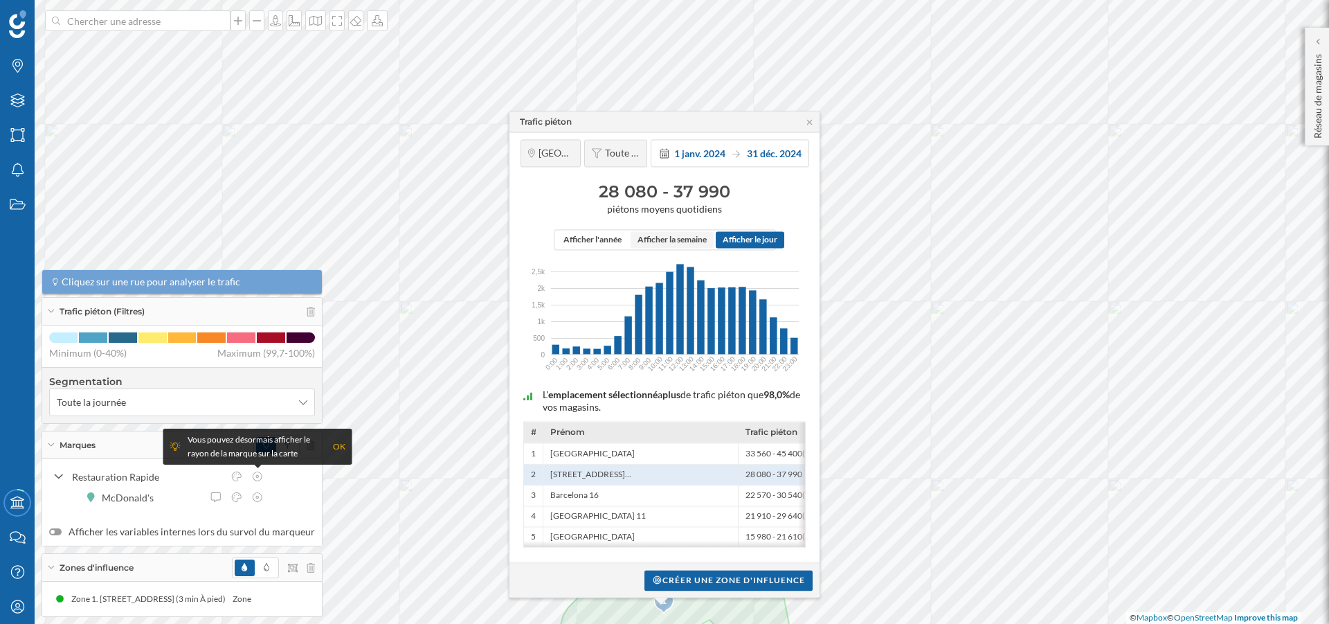
click at [675, 237] on span "Afficher la semaine" at bounding box center [671, 240] width 69 height 12
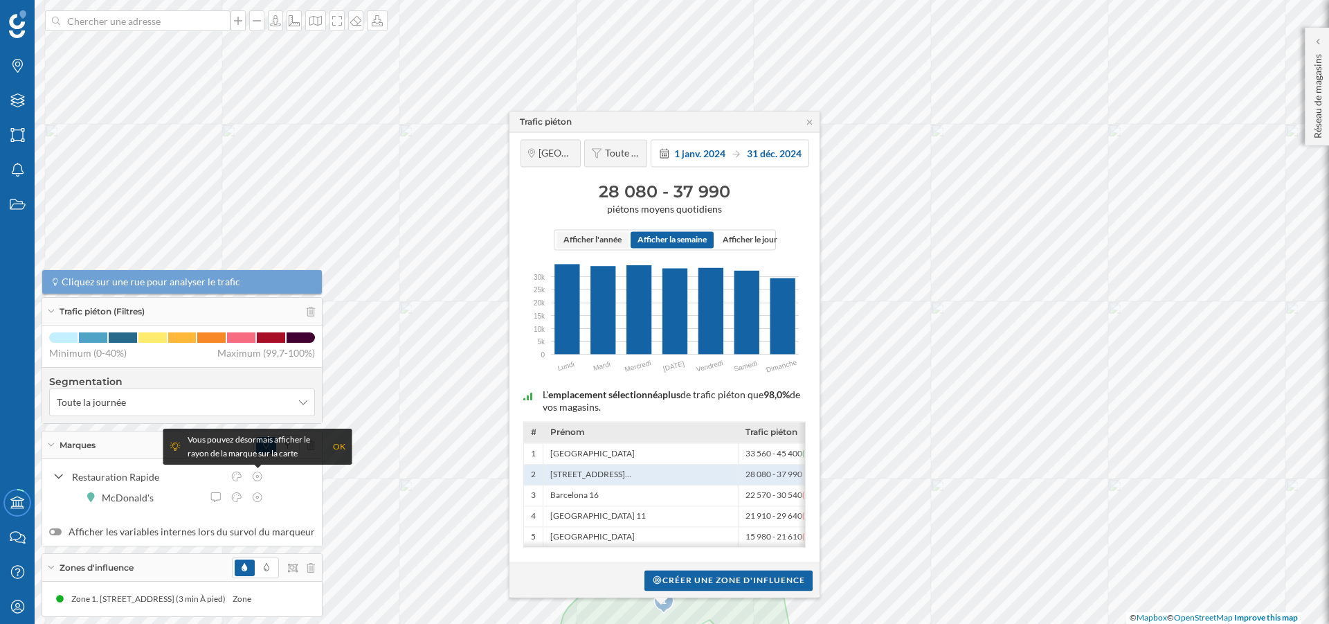
click at [601, 234] on span "Afficher l'année" at bounding box center [592, 240] width 58 height 12
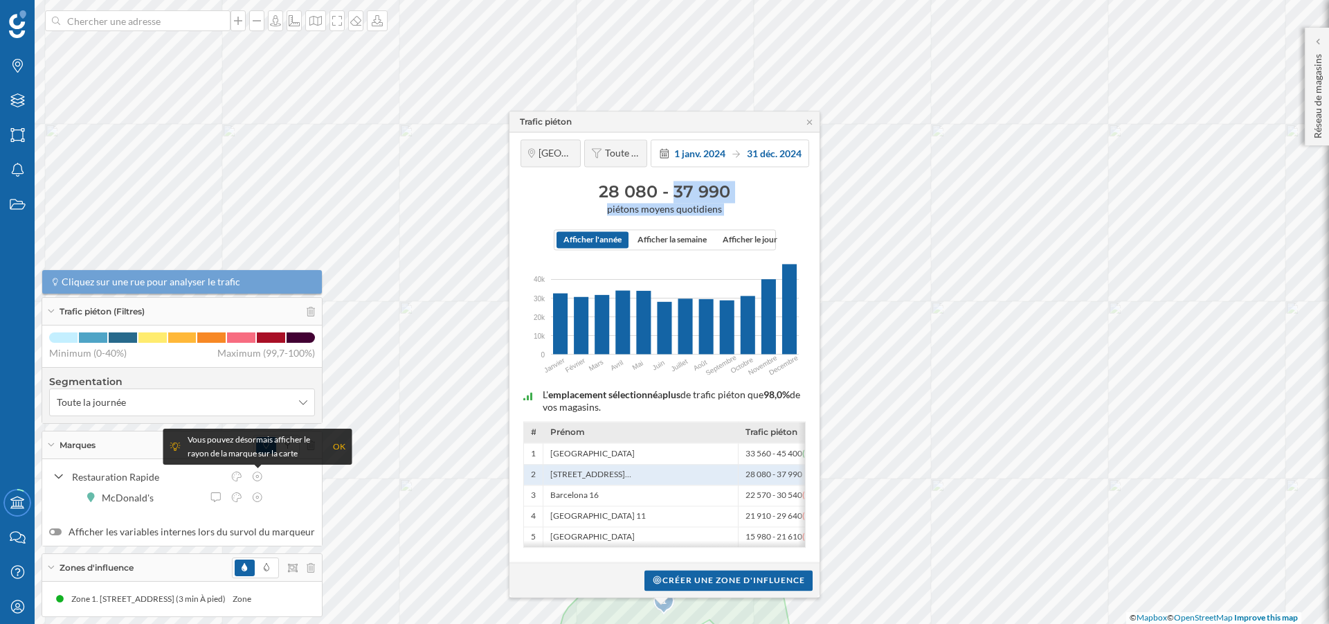
drag, startPoint x: 739, startPoint y: 118, endPoint x: 615, endPoint y: 323, distance: 239.4
click at [615, 323] on div "Trafic piéton [GEOGRAPHIC_DATA] Toute la journée [DATE] [DATE] 28 080 - 37 990 …" at bounding box center [664, 354] width 311 height 487
drag, startPoint x: 627, startPoint y: 118, endPoint x: 730, endPoint y: 117, distance: 103.1
click at [730, 117] on div "Trafic piéton" at bounding box center [664, 121] width 310 height 21
click at [1316, 109] on p "Réseau de magasins" at bounding box center [1318, 93] width 14 height 90
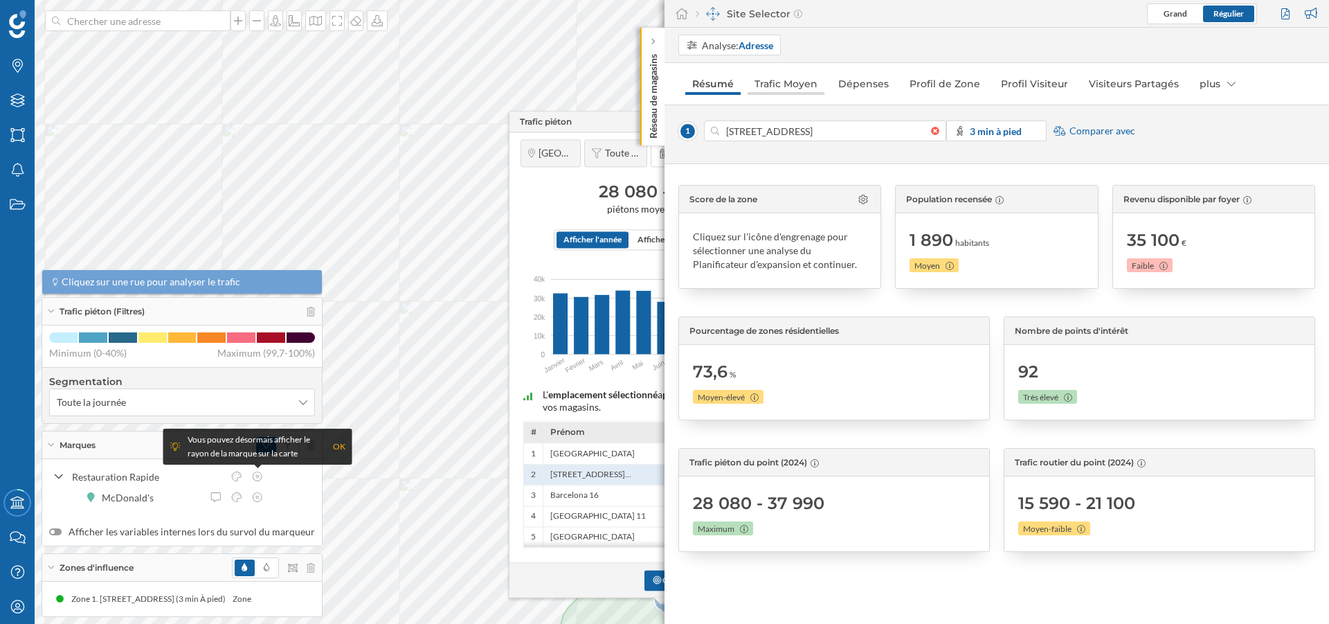
click at [810, 81] on link "Trafic Moyen" at bounding box center [785, 84] width 77 height 22
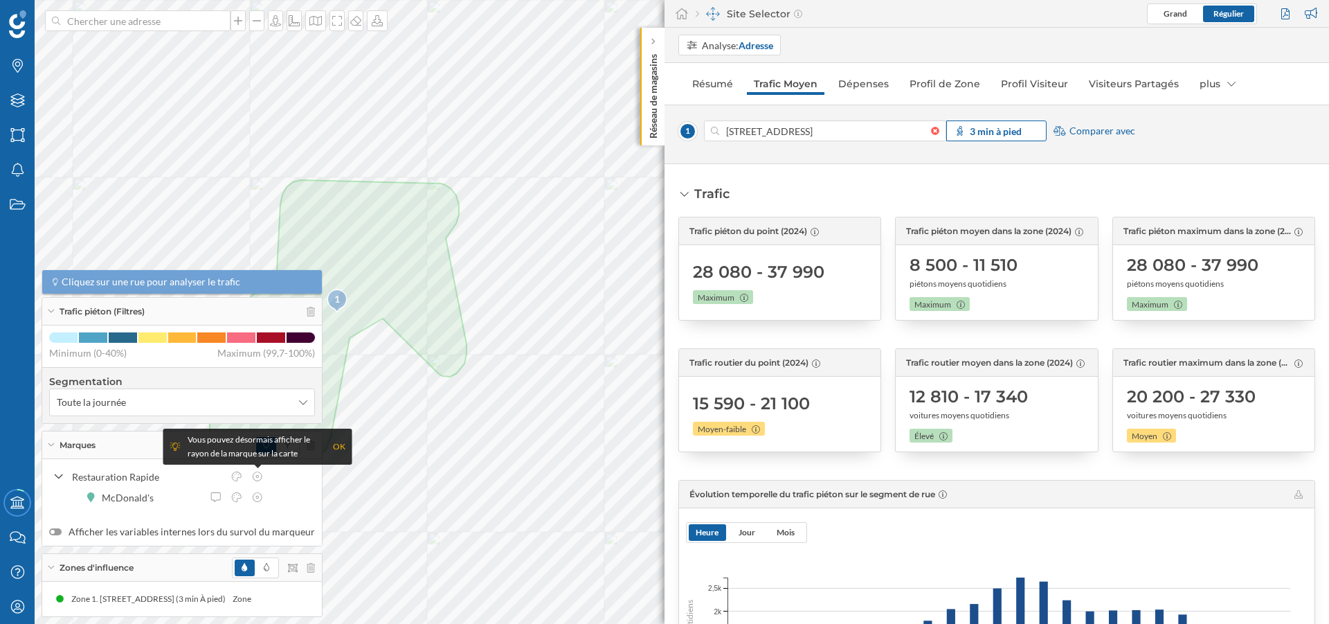
click at [1010, 138] on span "3 min à pied" at bounding box center [996, 131] width 52 height 15
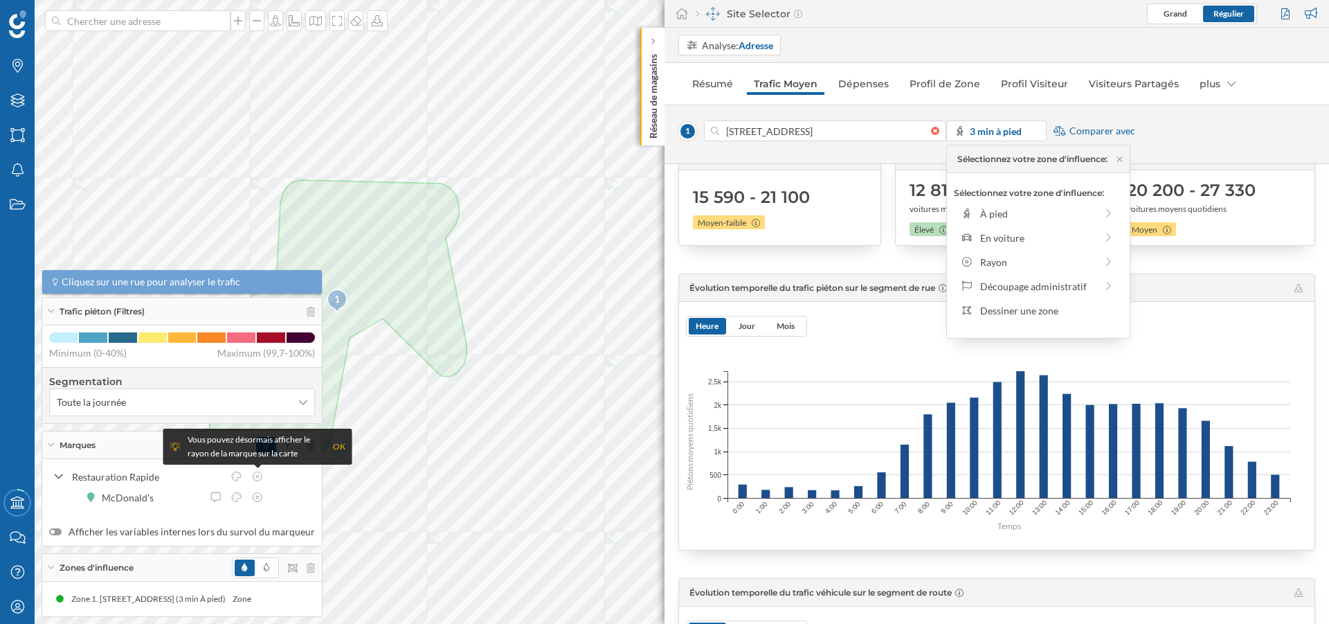
scroll to position [208, 0]
click at [1118, 156] on icon at bounding box center [1119, 159] width 10 height 8
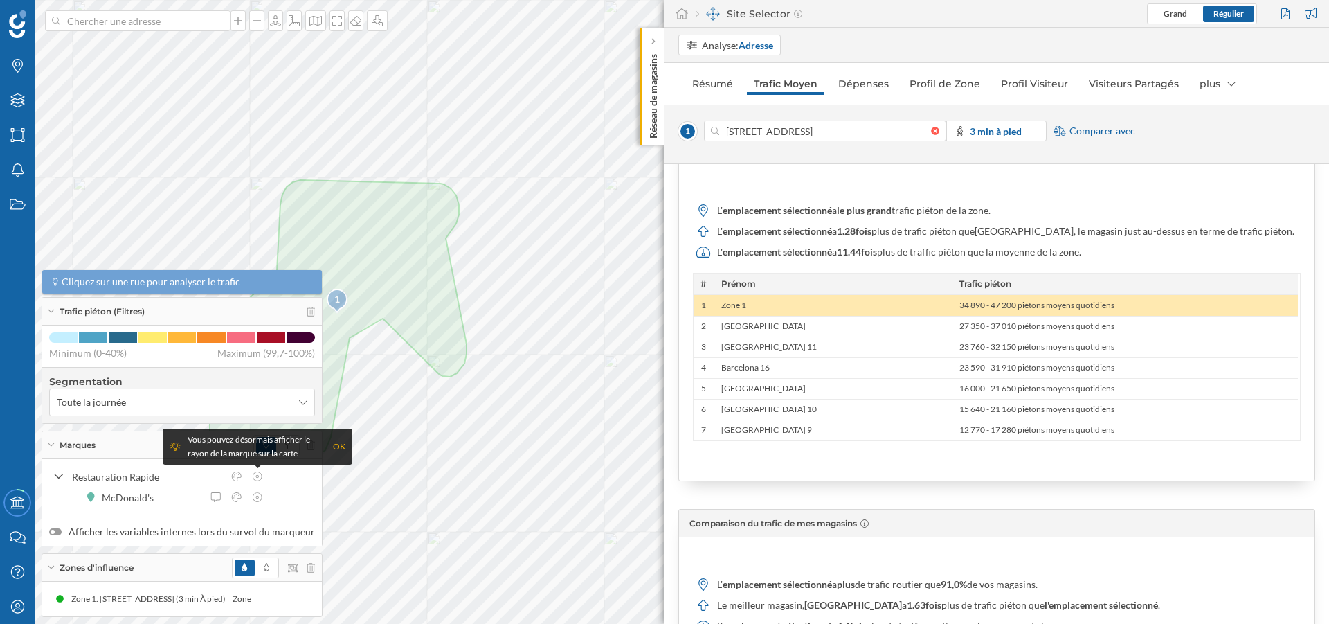
scroll to position [953, 0]
click at [1084, 127] on span "Comparer avec" at bounding box center [1102, 131] width 66 height 14
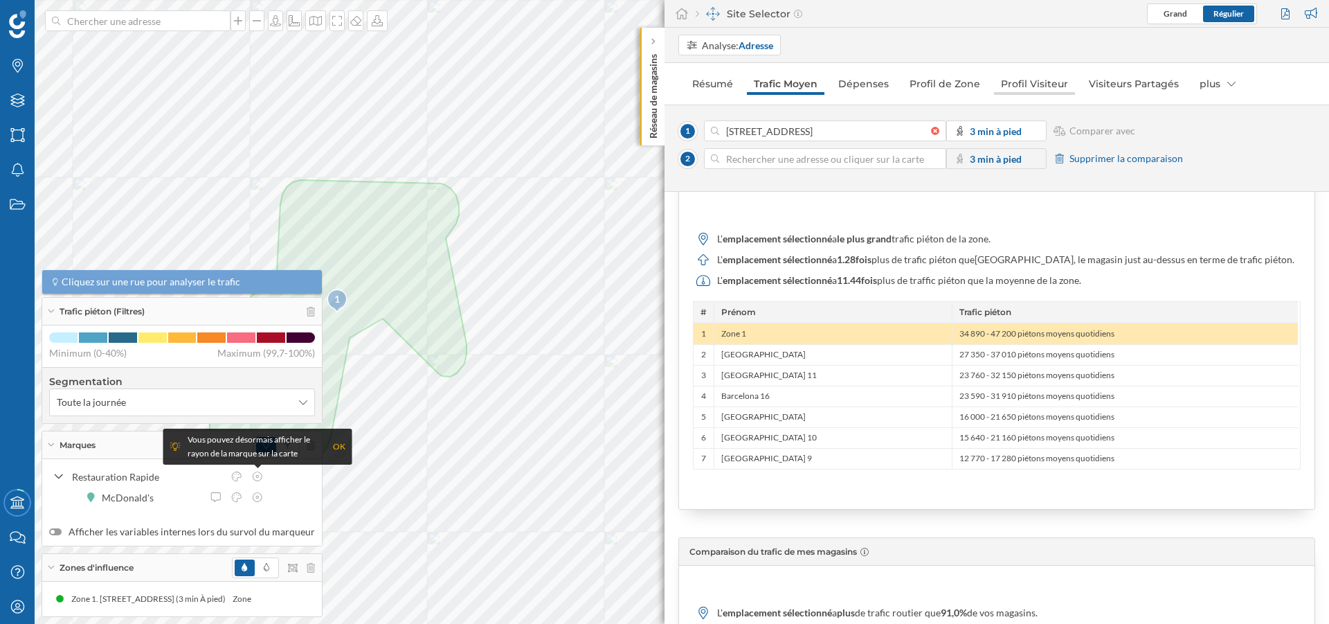
click at [994, 86] on link "Profil Visiteur" at bounding box center [1034, 84] width 81 height 22
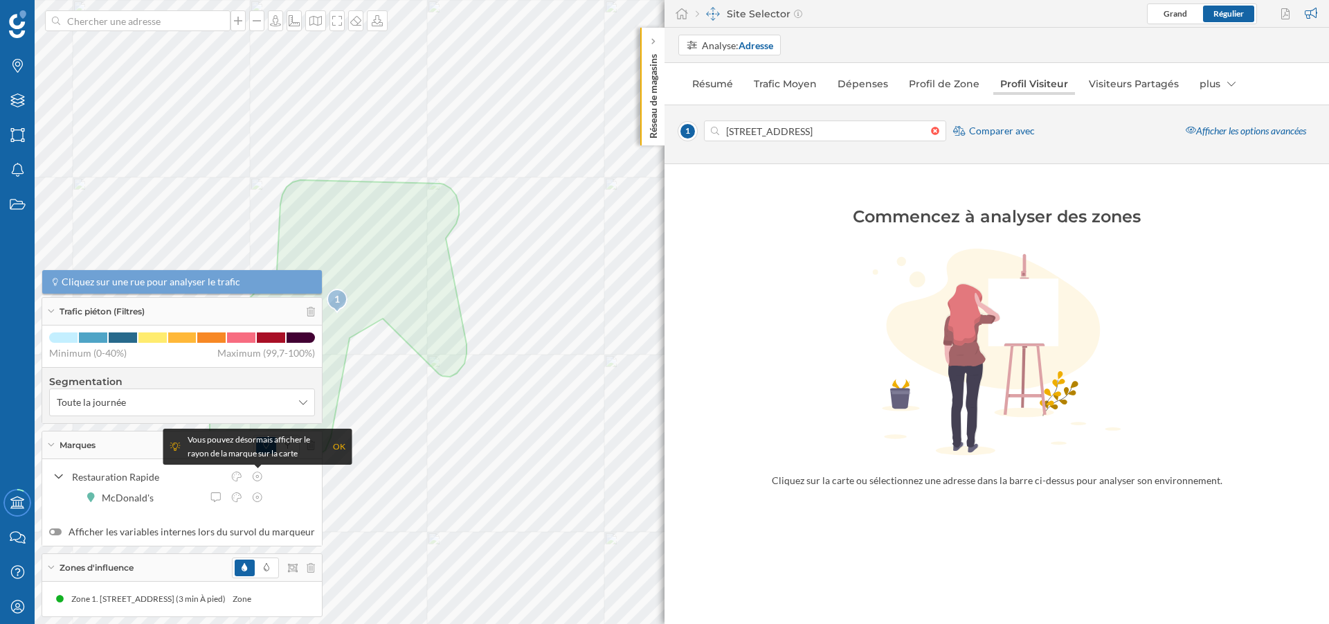
click at [993, 86] on link "Profil Visiteur" at bounding box center [1034, 84] width 82 height 22
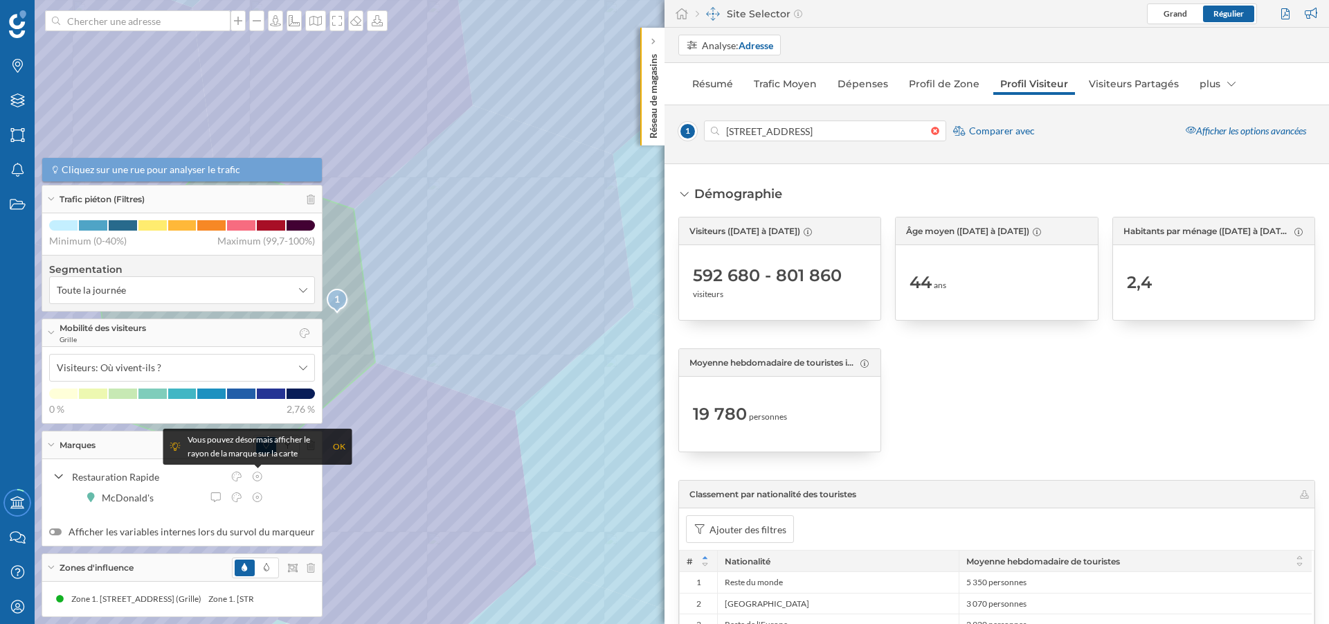
click at [655, 100] on p "Réseau de magasins" at bounding box center [653, 93] width 14 height 90
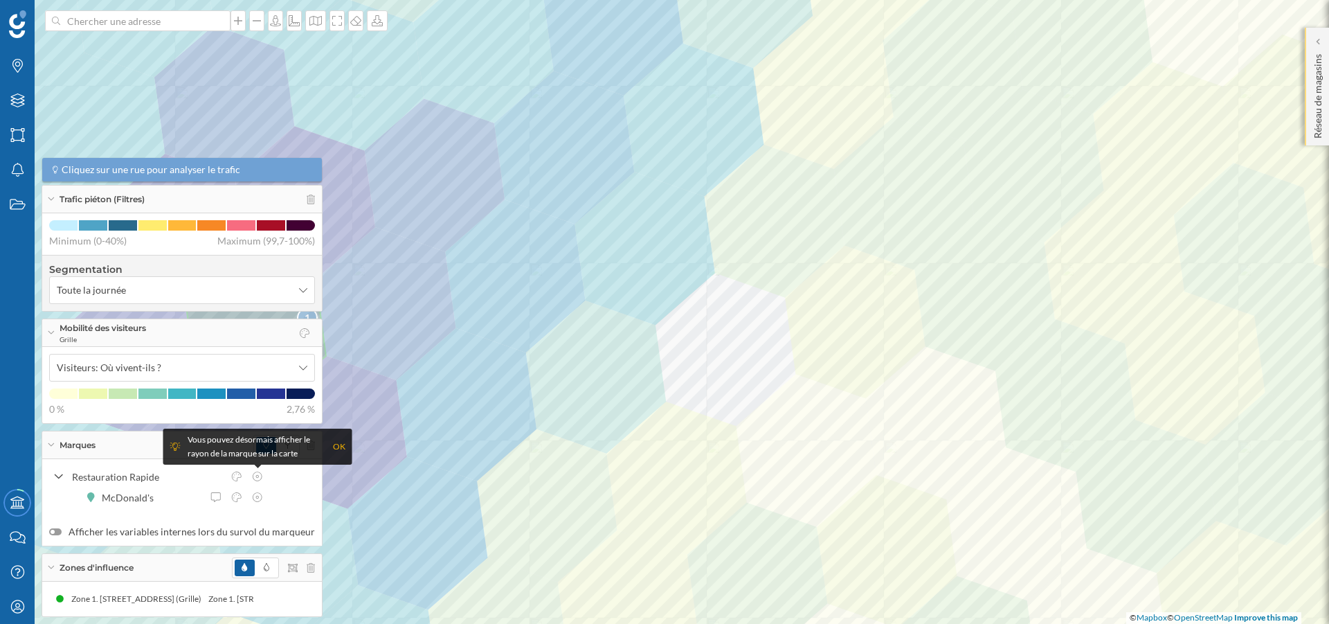
click at [1320, 63] on p "Réseau de magasins" at bounding box center [1318, 93] width 14 height 90
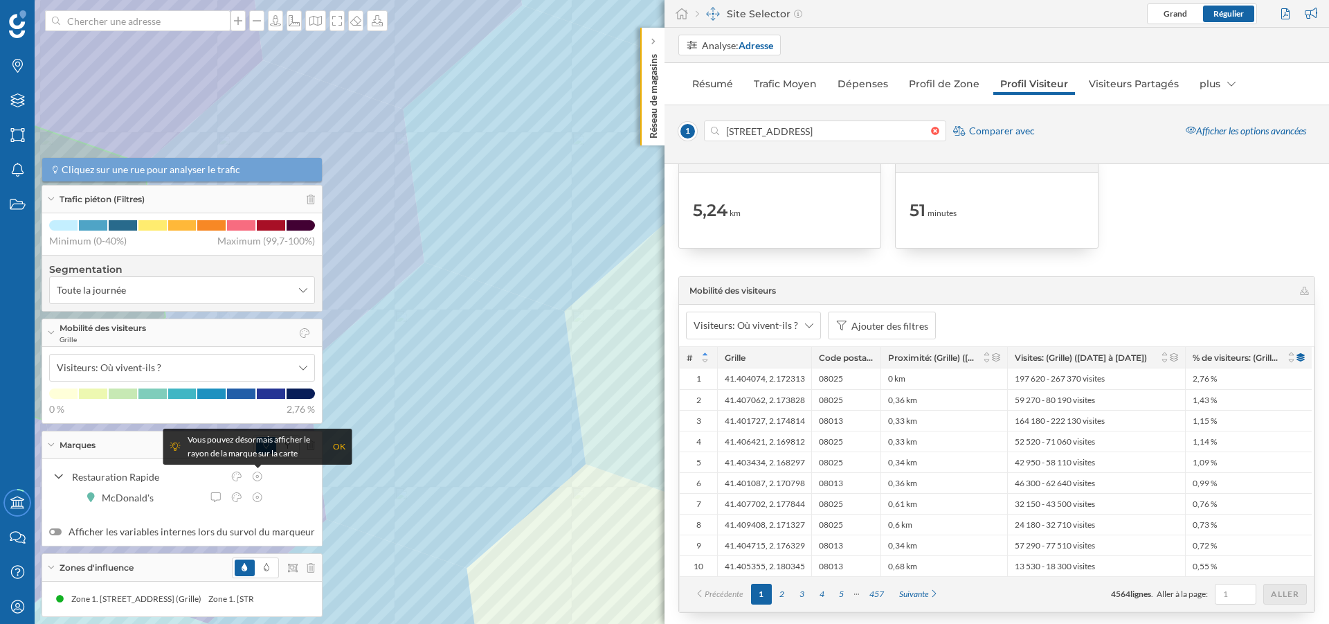
scroll to position [2544, 0]
click at [852, 381] on div "08025" at bounding box center [845, 379] width 69 height 21
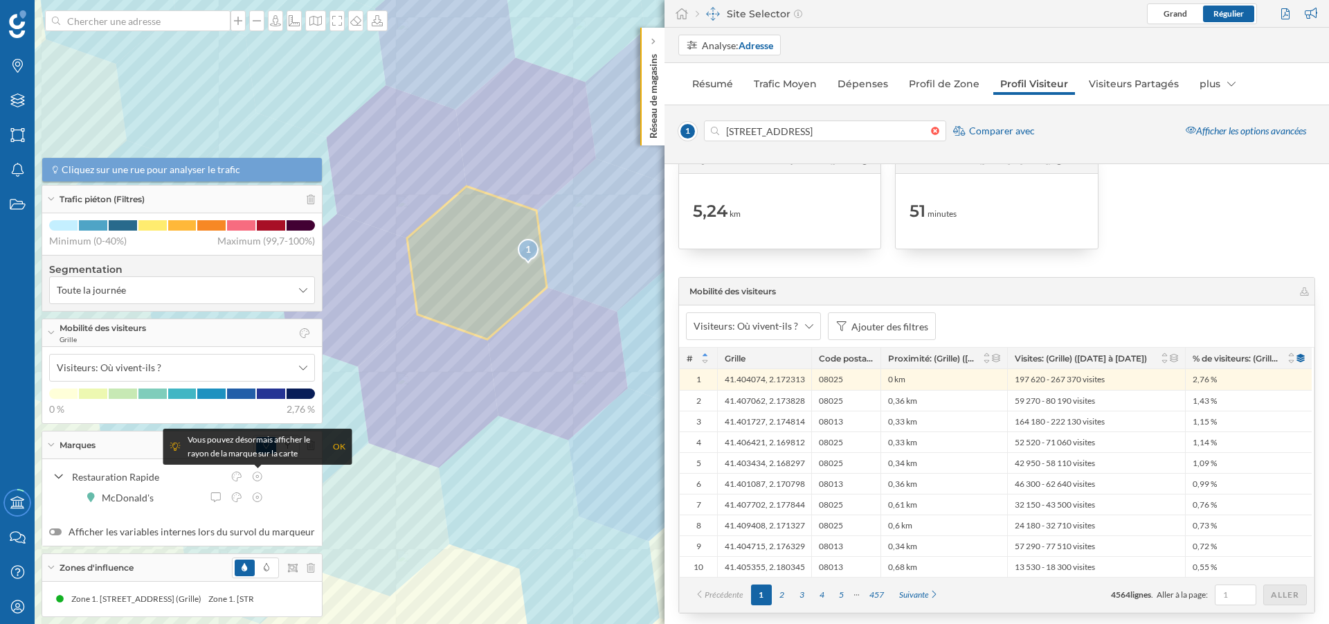
click at [655, 129] on p "Réseau de magasins" at bounding box center [653, 93] width 14 height 90
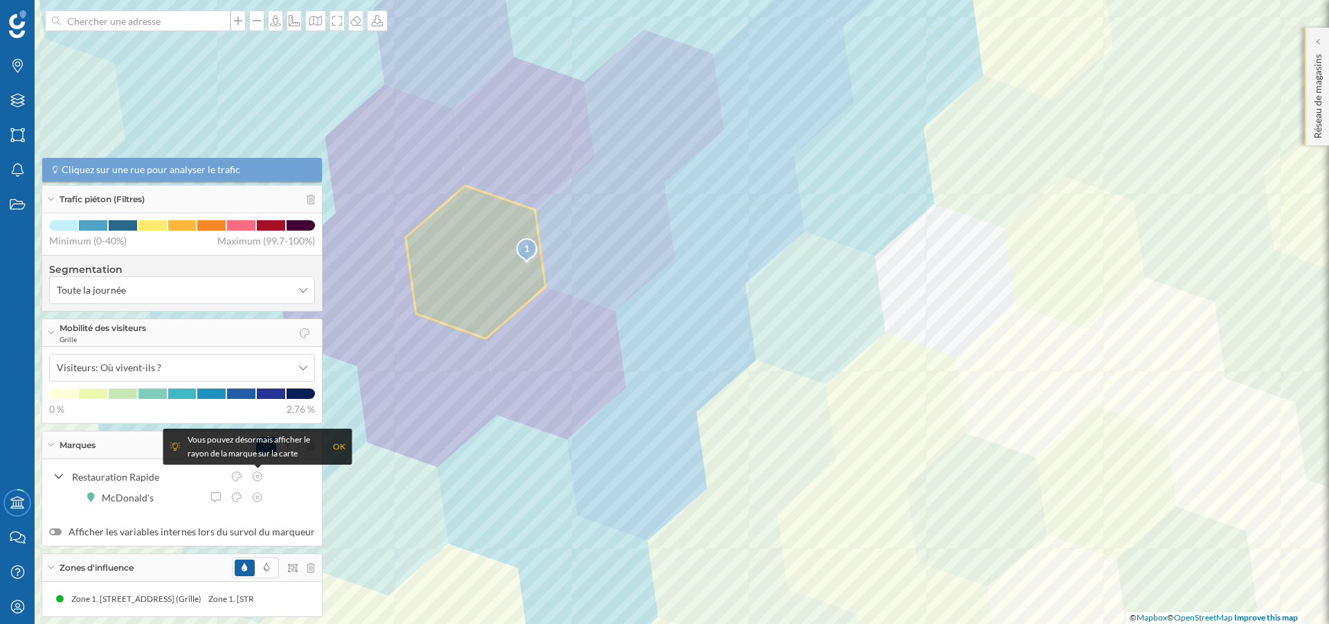
click at [1315, 71] on p "Réseau de magasins" at bounding box center [1318, 93] width 14 height 90
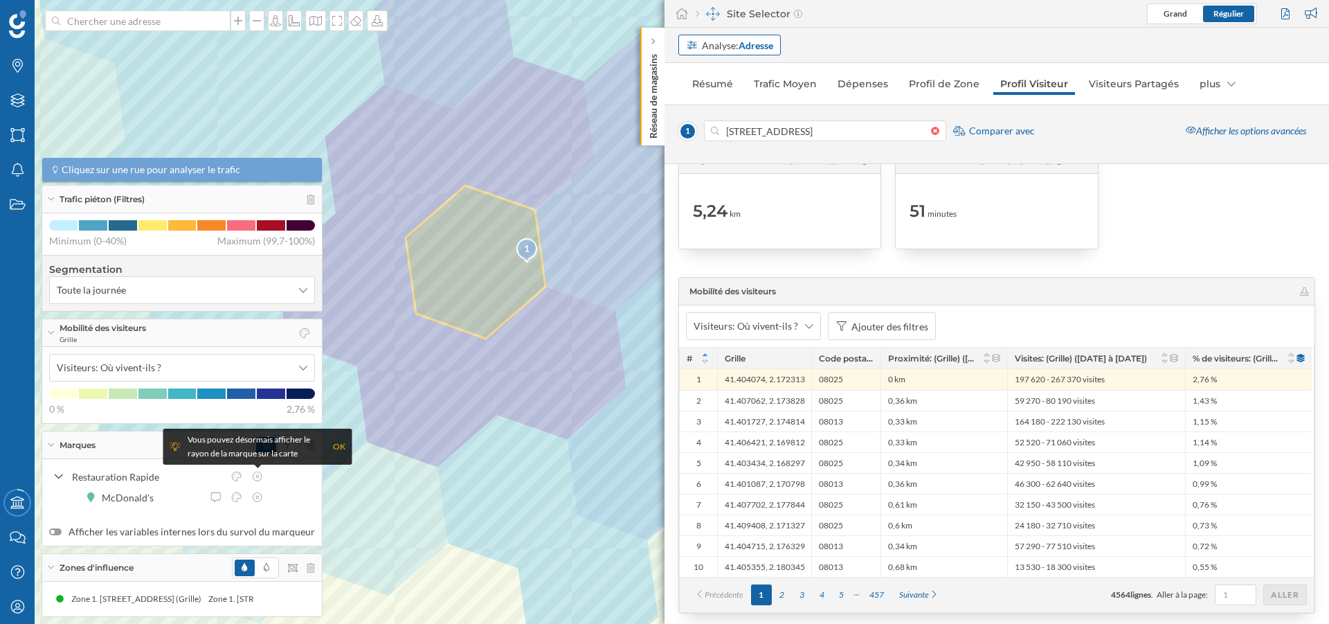
click at [766, 44] on strong "Adresse" at bounding box center [755, 45] width 35 height 12
click at [731, 92] on div "Zone commerciale" at bounding box center [726, 98] width 80 height 12
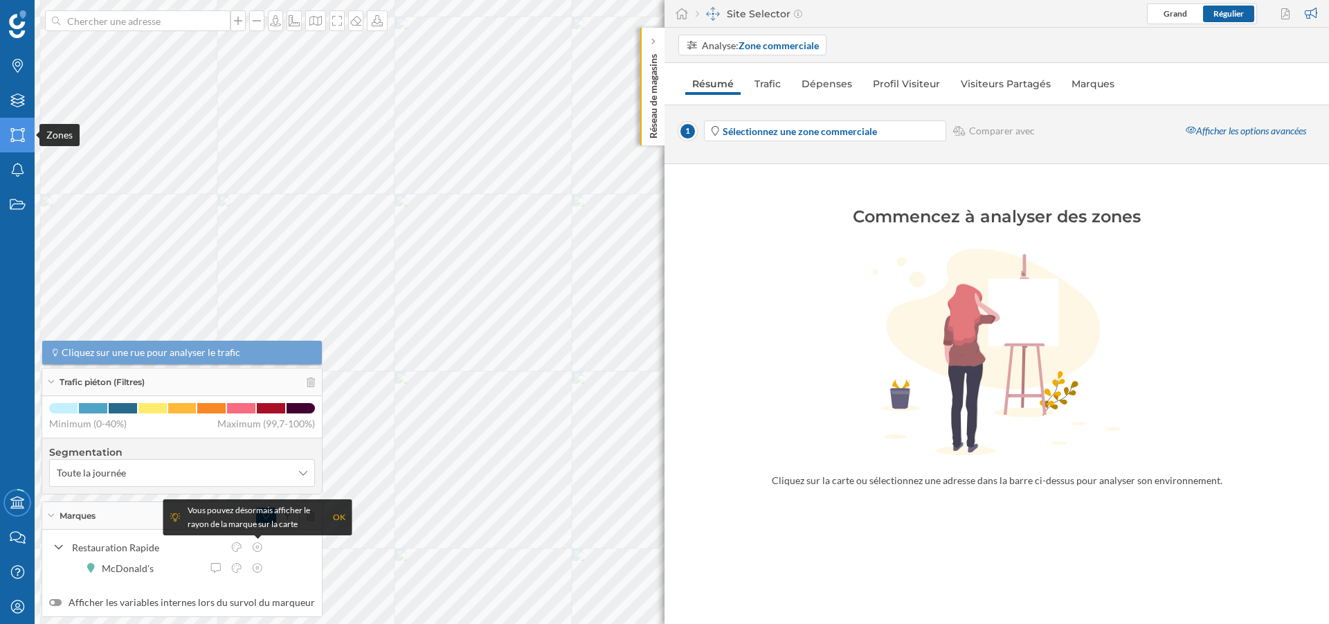
click at [3, 140] on div "Zones" at bounding box center [17, 135] width 35 height 35
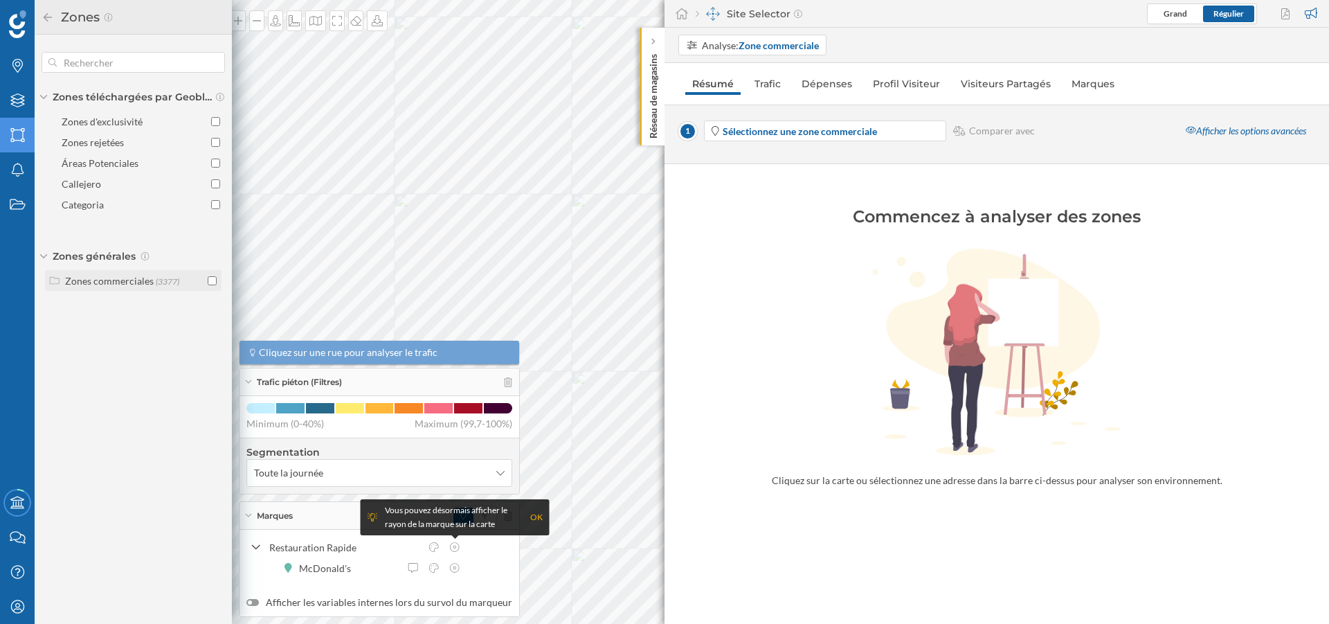
click at [146, 285] on div "Zones commerciales" at bounding box center [109, 281] width 89 height 12
click at [212, 305] on input "checkbox" at bounding box center [212, 304] width 9 height 9
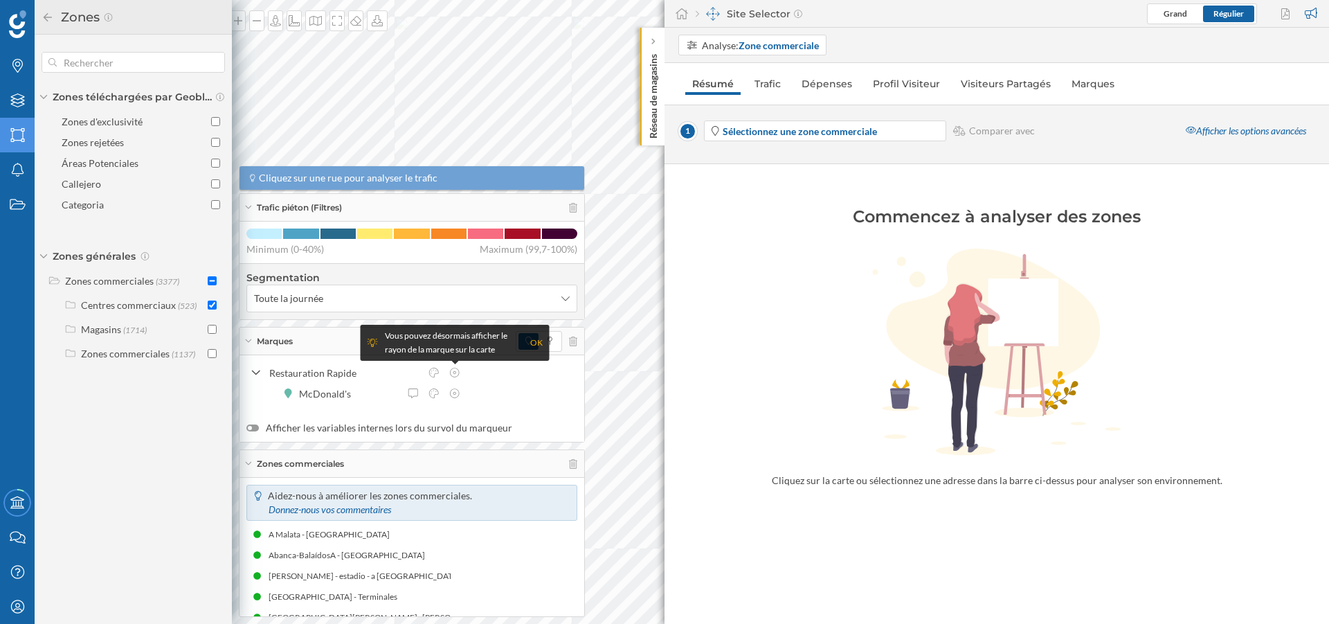
click at [652, 111] on p "Réseau de magasins" at bounding box center [653, 93] width 14 height 90
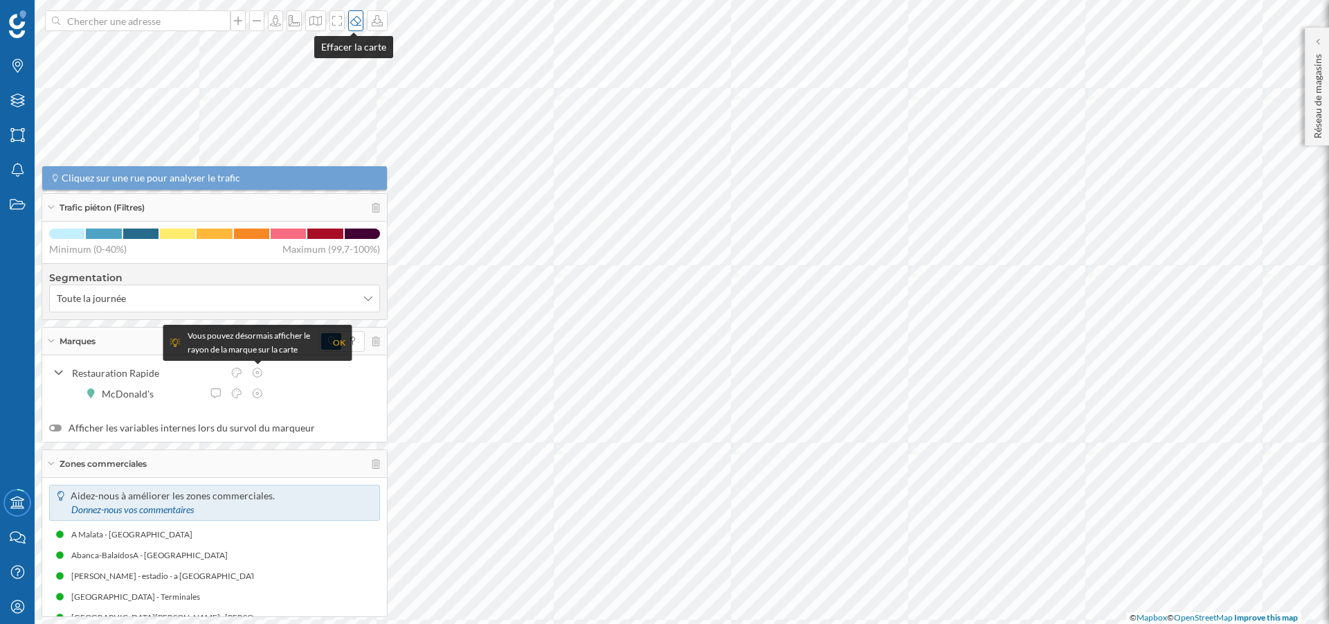
click at [356, 24] on icon at bounding box center [356, 20] width 14 height 11
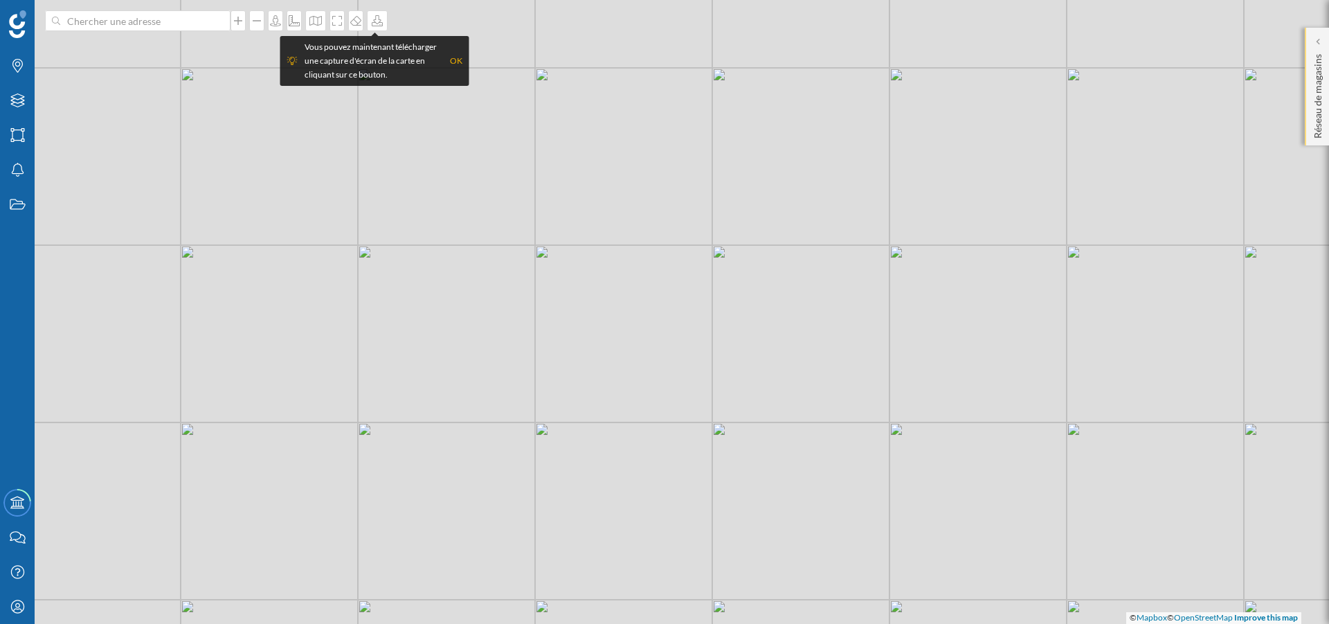
click at [1314, 103] on p "Réseau de magasins" at bounding box center [1318, 93] width 14 height 90
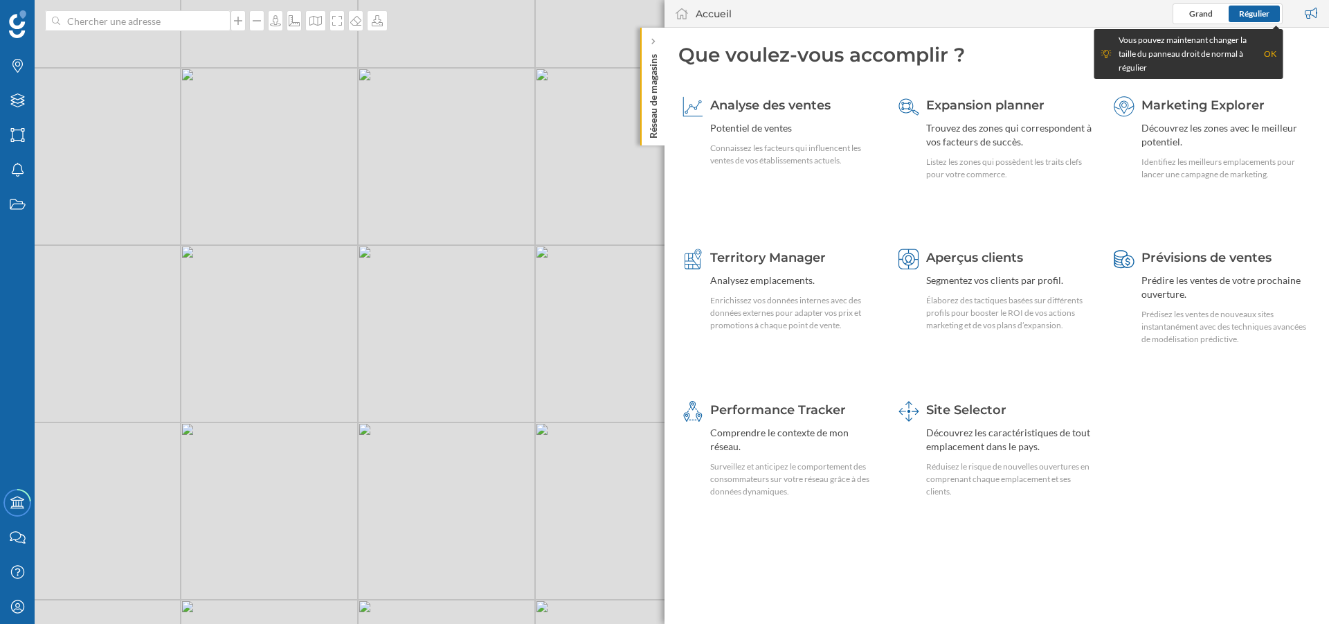
click at [651, 69] on p "Réseau de magasins" at bounding box center [653, 93] width 14 height 90
